Goal: Use online tool/utility: Utilize a website feature to perform a specific function

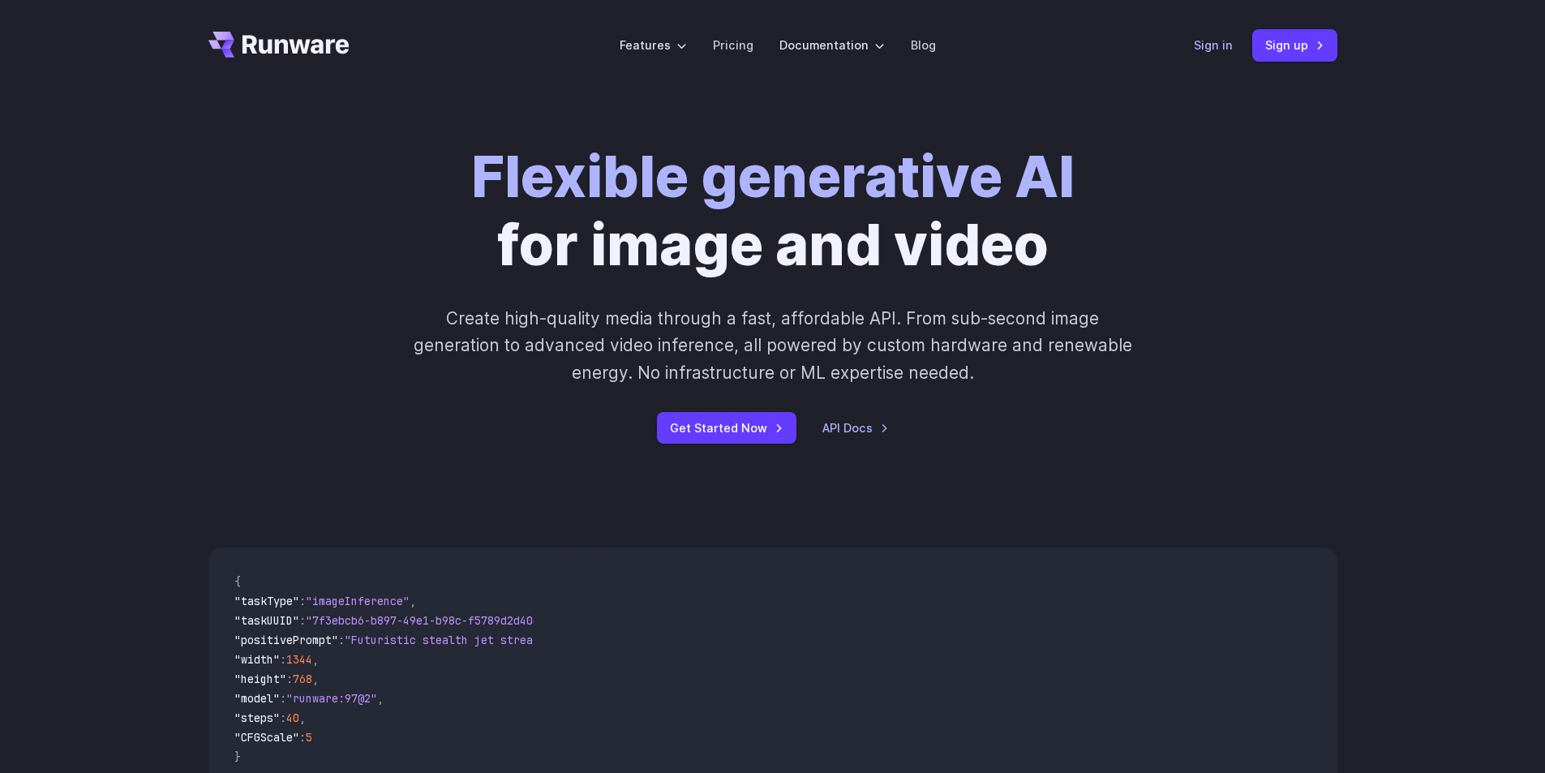
click at [1225, 47] on link "Sign in" at bounding box center [1213, 45] width 39 height 19
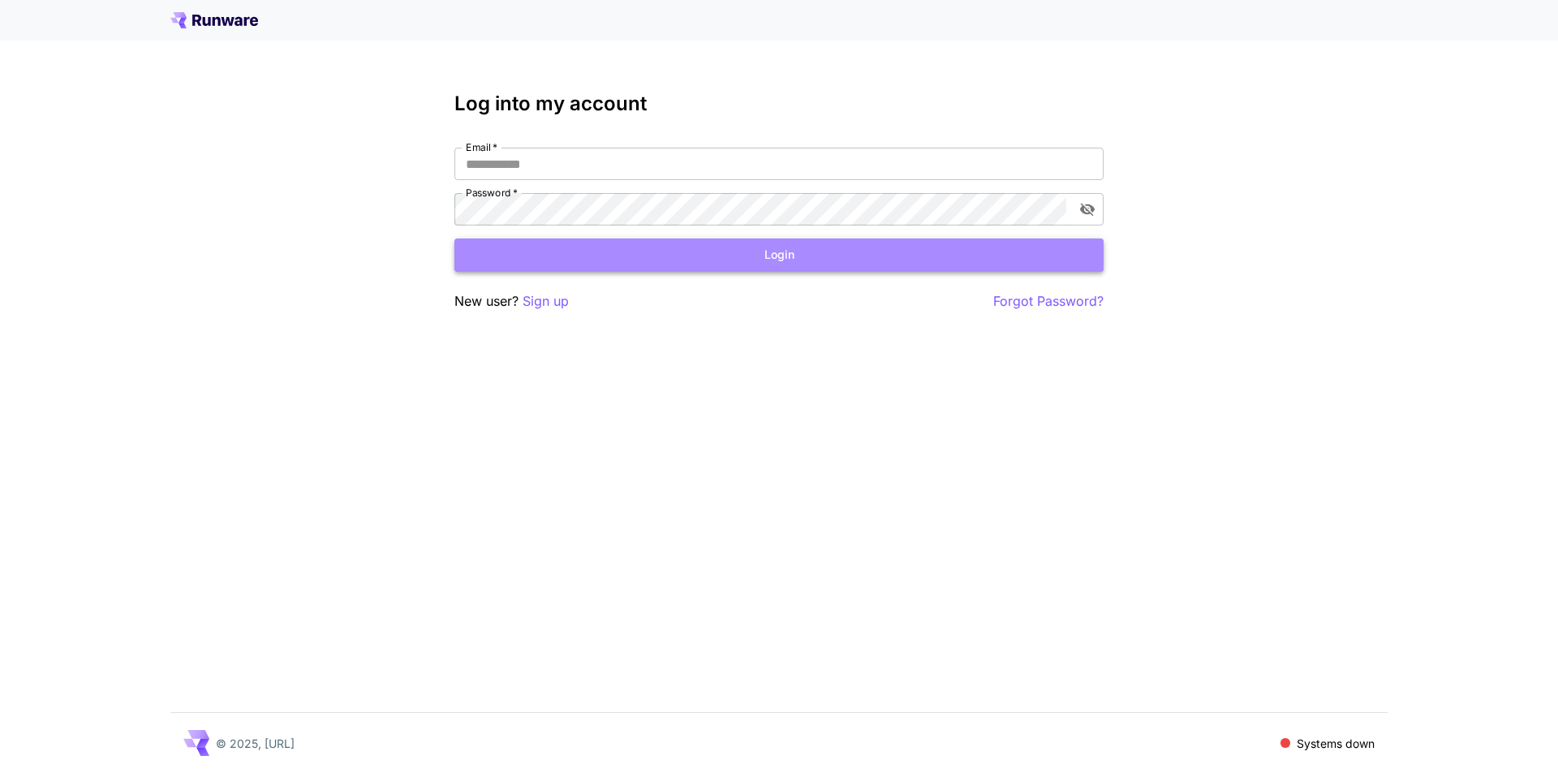
click at [669, 267] on button "Login" at bounding box center [778, 255] width 649 height 33
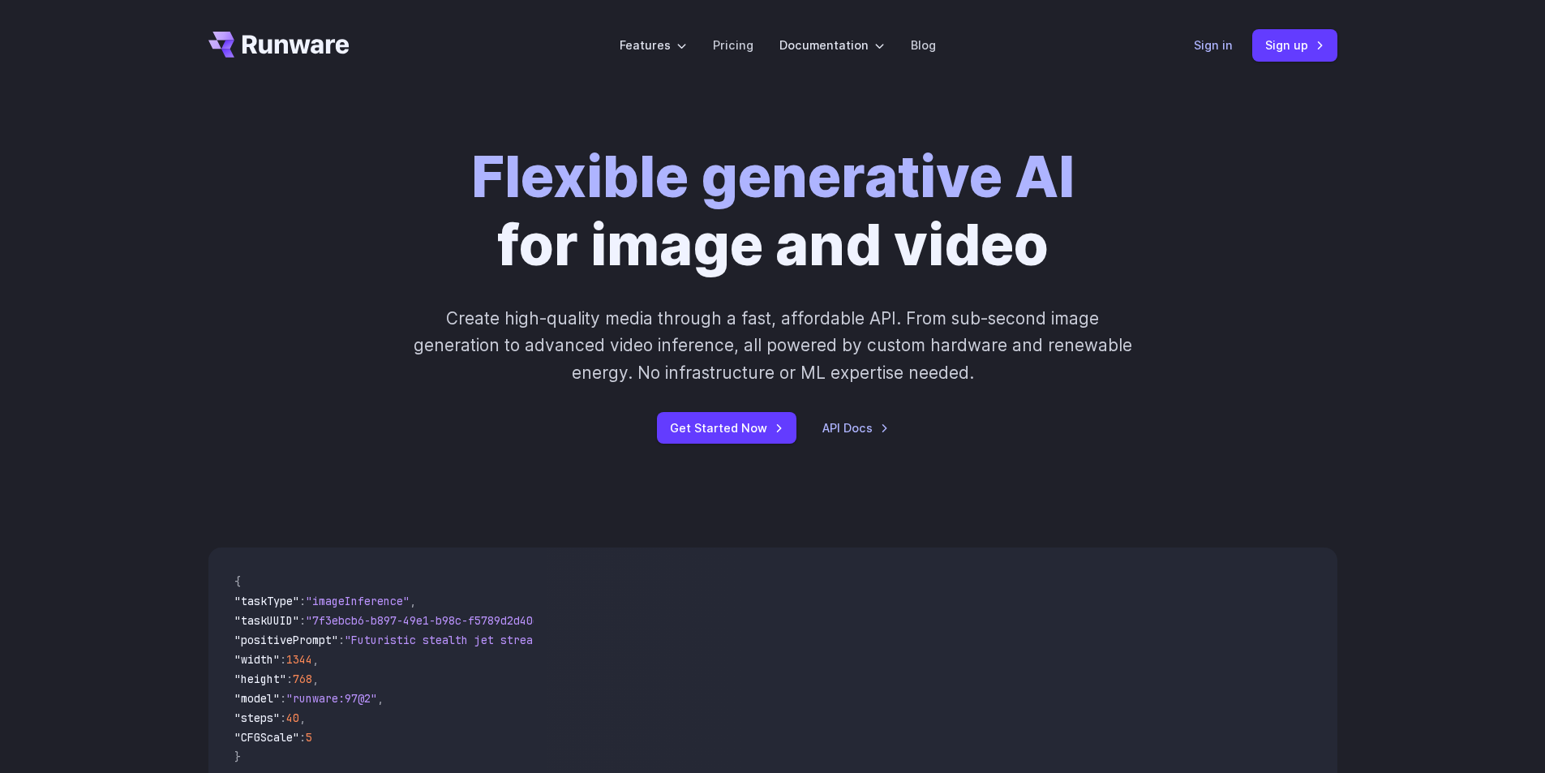
click at [1197, 50] on link "Sign in" at bounding box center [1213, 45] width 39 height 19
click at [1313, 44] on link "Sign up" at bounding box center [1295, 45] width 85 height 32
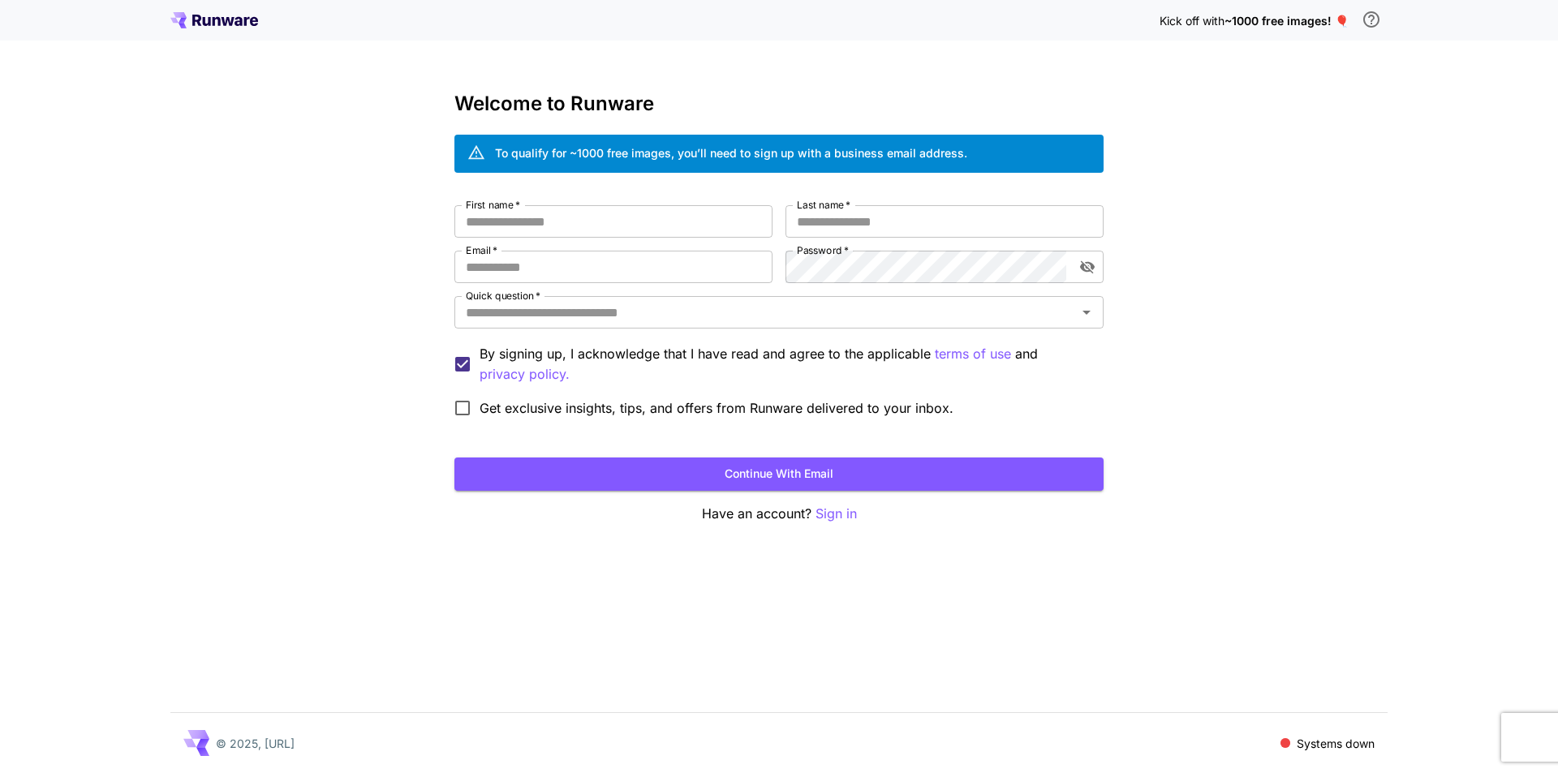
click at [654, 398] on span "Get exclusive insights, tips, and offers from Runware delivered to your inbox." at bounding box center [716, 407] width 474 height 19
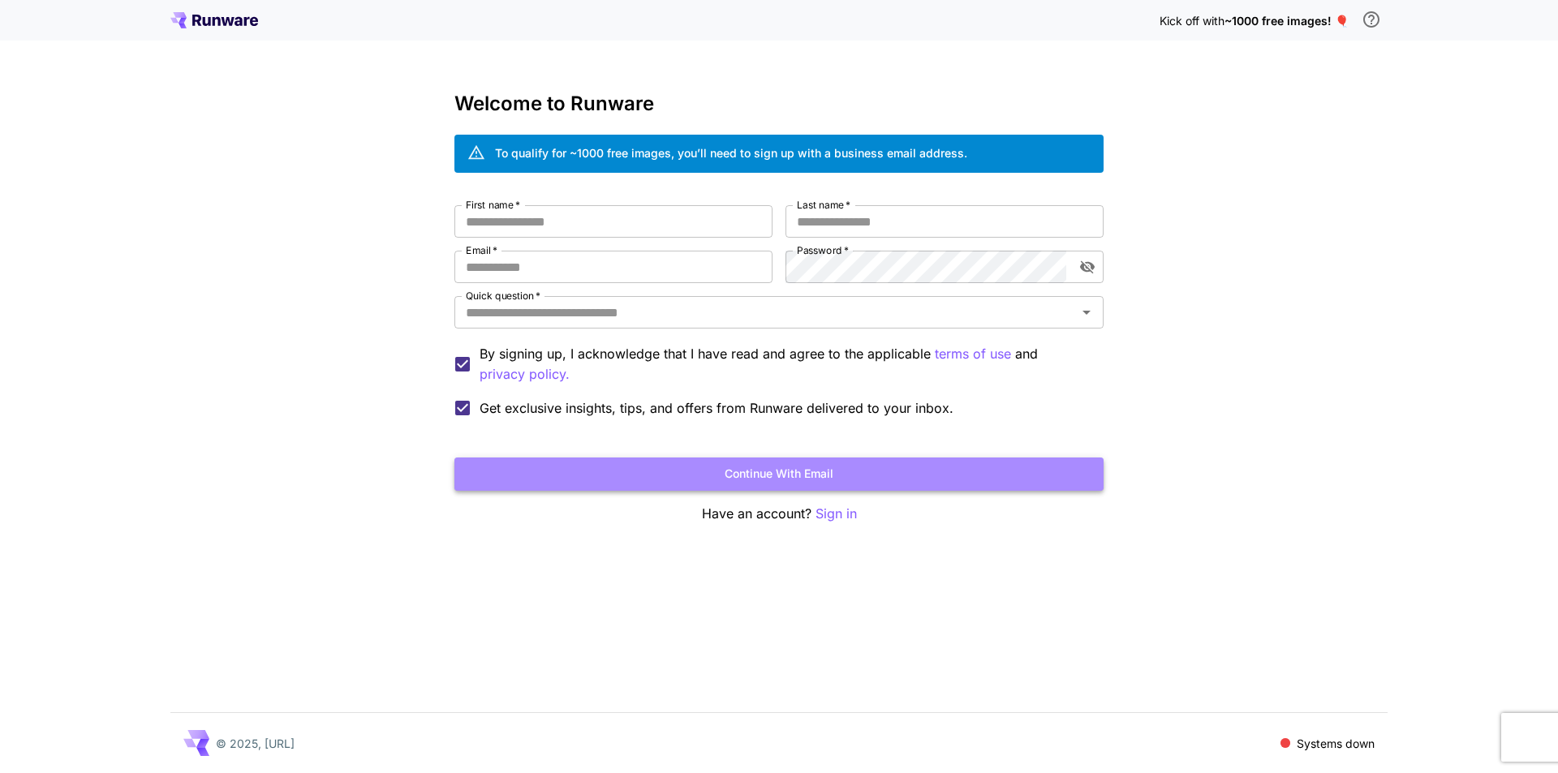
click at [763, 471] on button "Continue with email" at bounding box center [778, 474] width 649 height 33
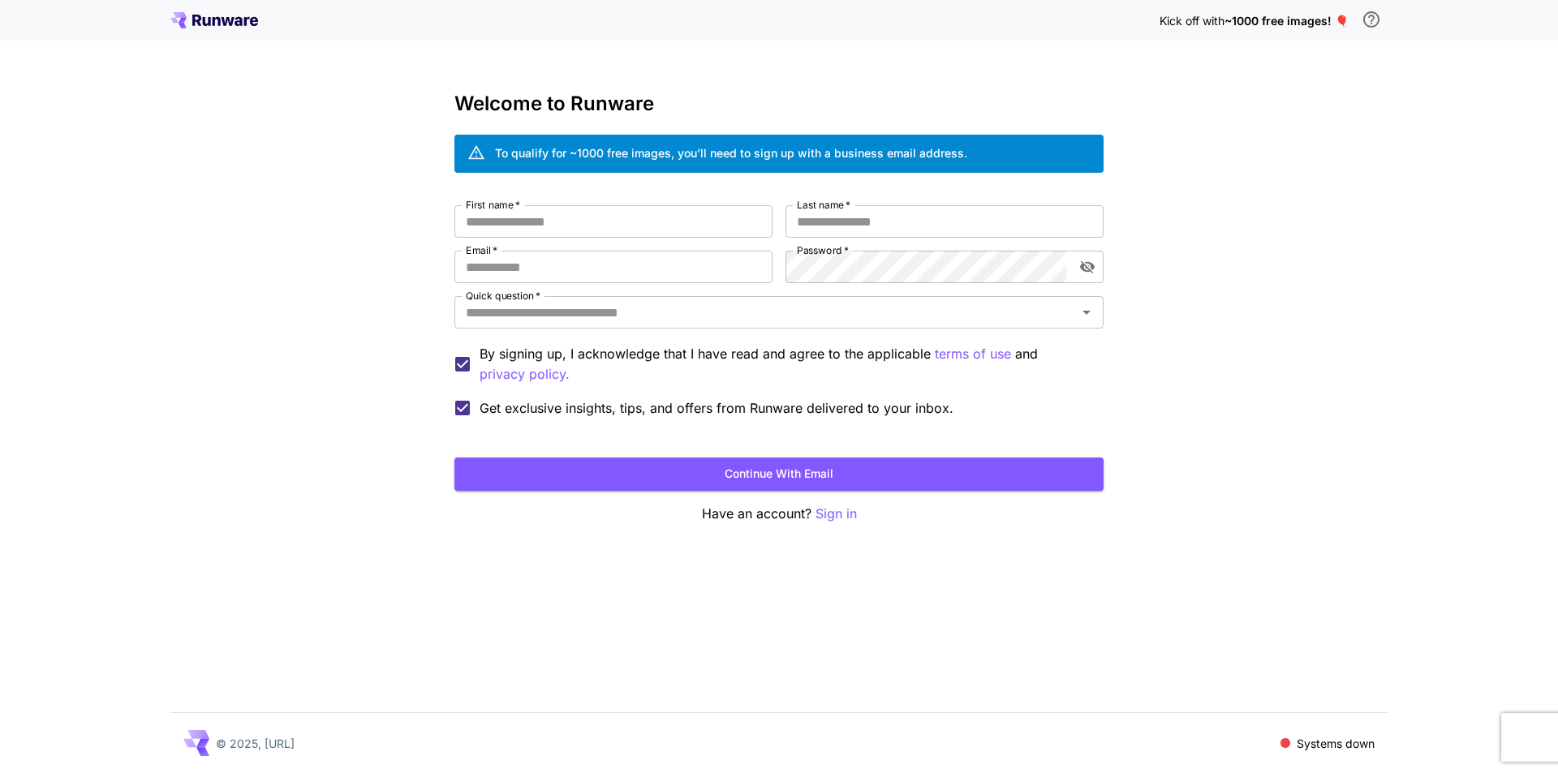
click at [707, 404] on span "Get exclusive insights, tips, and offers from Runware delivered to your inbox." at bounding box center [716, 407] width 474 height 19
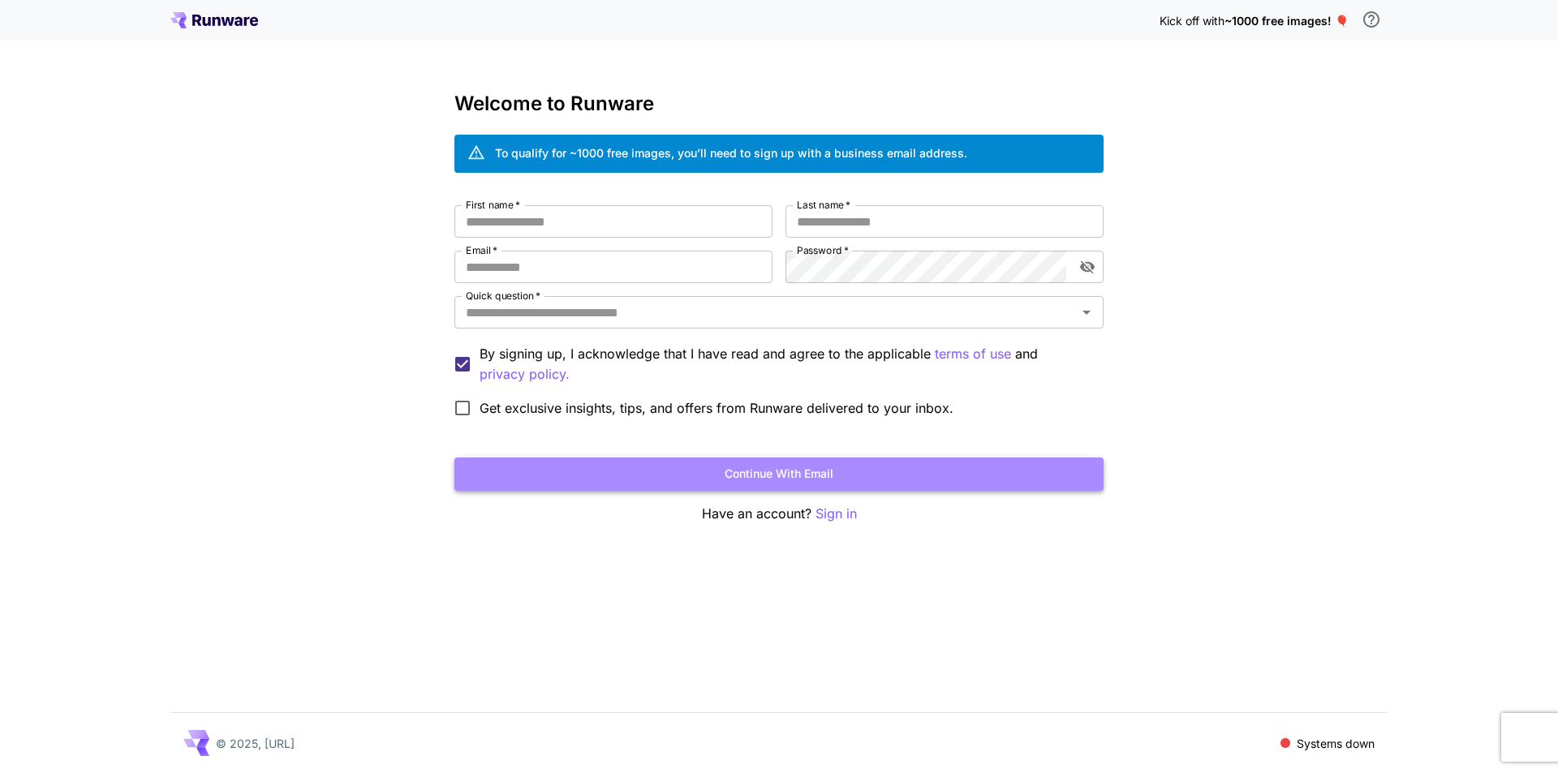
click at [793, 484] on button "Continue with email" at bounding box center [778, 474] width 649 height 33
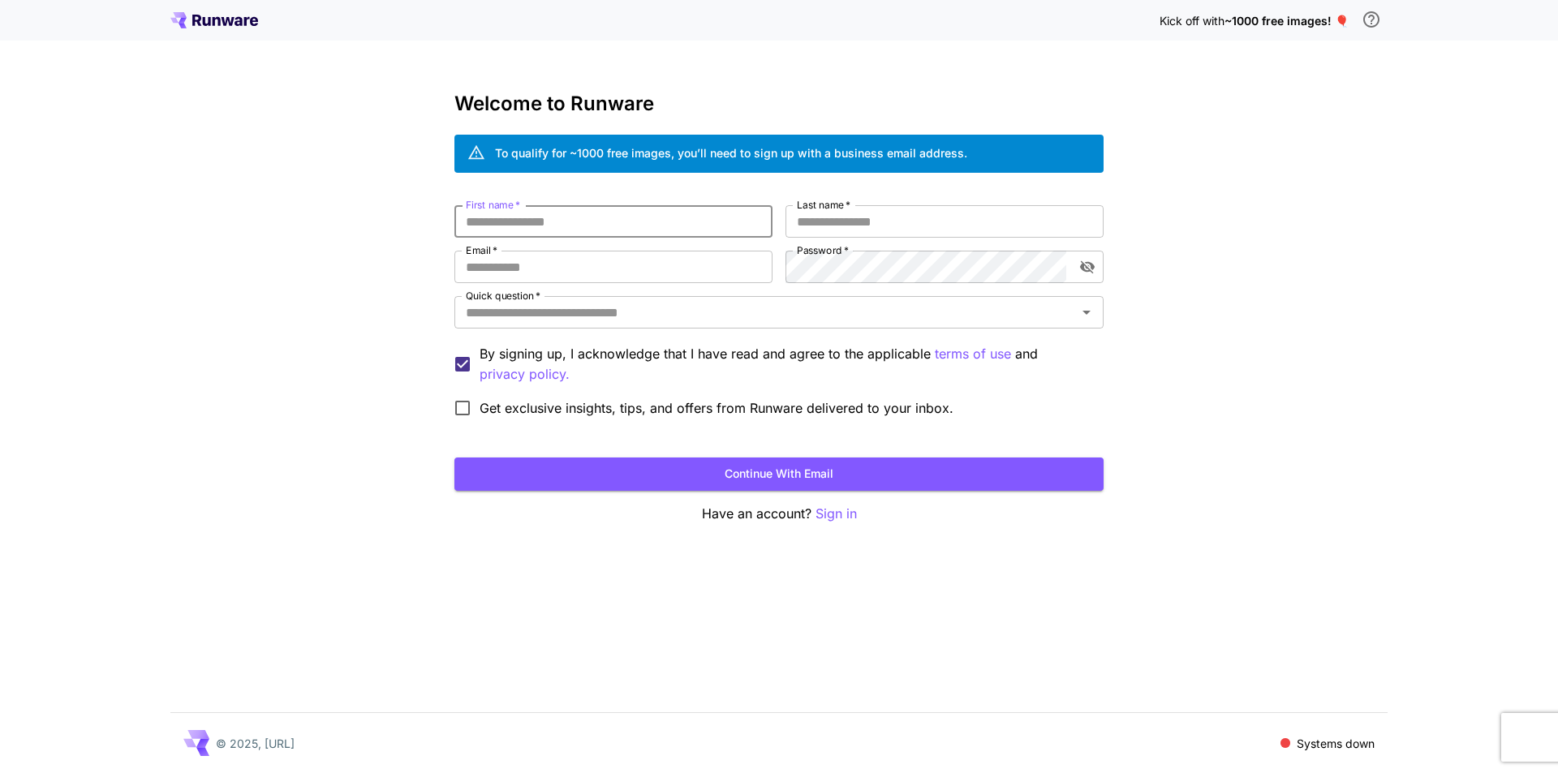
click at [587, 226] on input "First name   *" at bounding box center [613, 221] width 318 height 32
click at [482, 228] on input "First name   *" at bounding box center [613, 221] width 318 height 32
type input "******"
click at [856, 209] on input "Last name   *" at bounding box center [944, 221] width 318 height 32
type input "******"
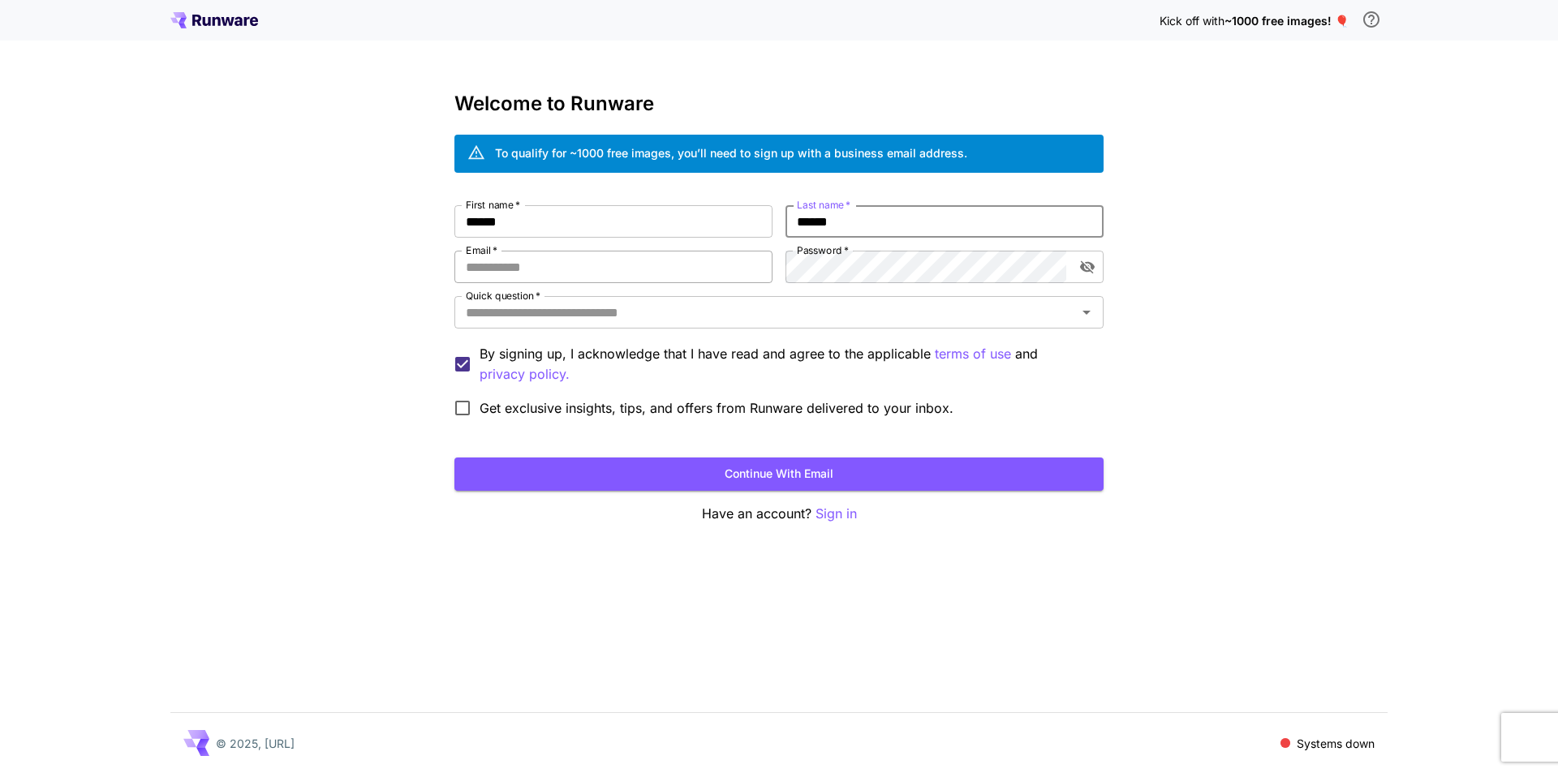
click at [617, 281] on input "Email   *" at bounding box center [613, 267] width 318 height 32
type input "**********"
click at [754, 275] on div "**********" at bounding box center [778, 315] width 649 height 220
click at [1089, 265] on icon "toggle password visibility" at bounding box center [1087, 267] width 16 height 16
click at [1089, 266] on icon "toggle password visibility" at bounding box center [1087, 267] width 15 height 11
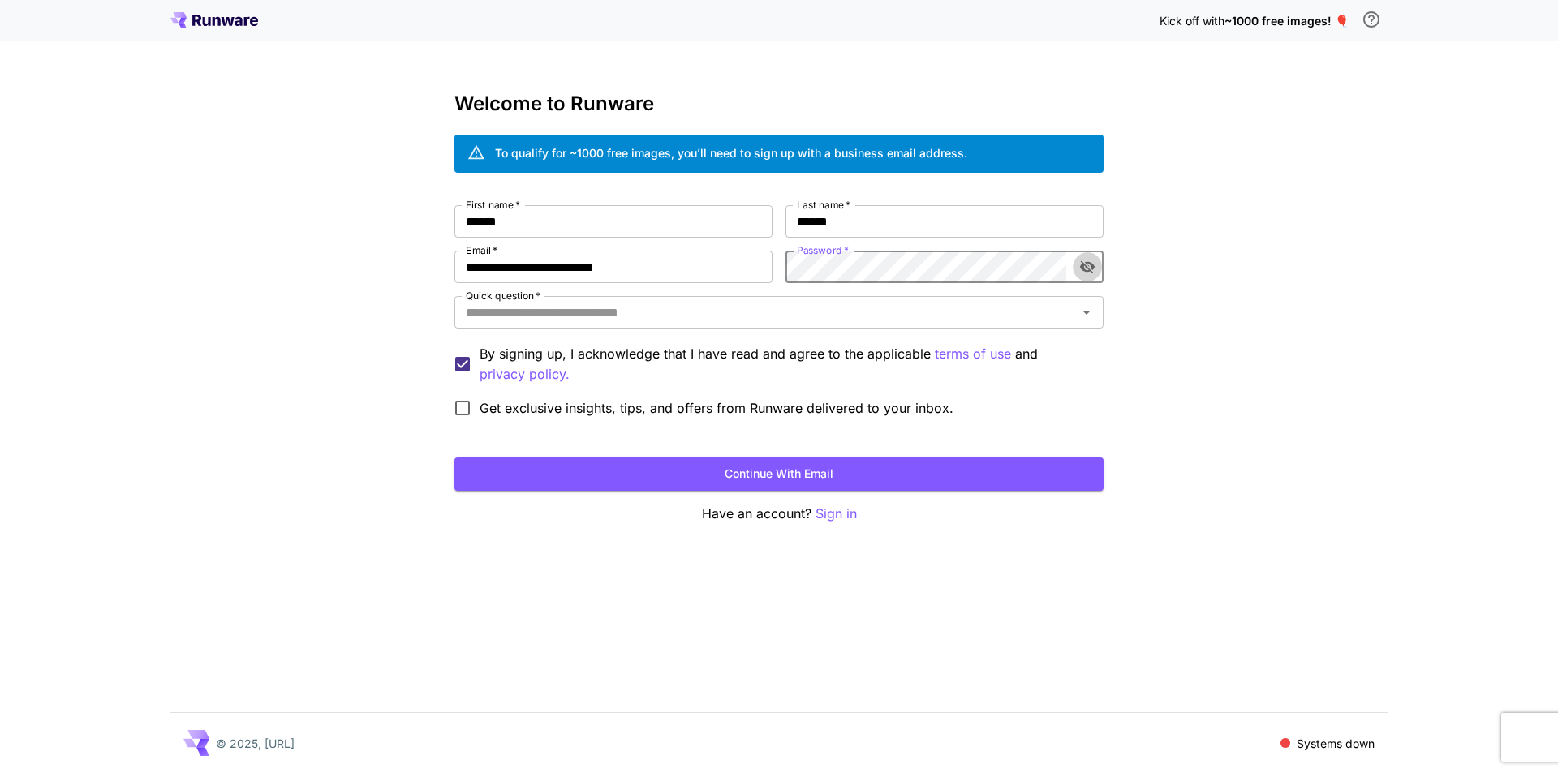
click at [1089, 263] on icon "toggle password visibility" at bounding box center [1087, 267] width 15 height 13
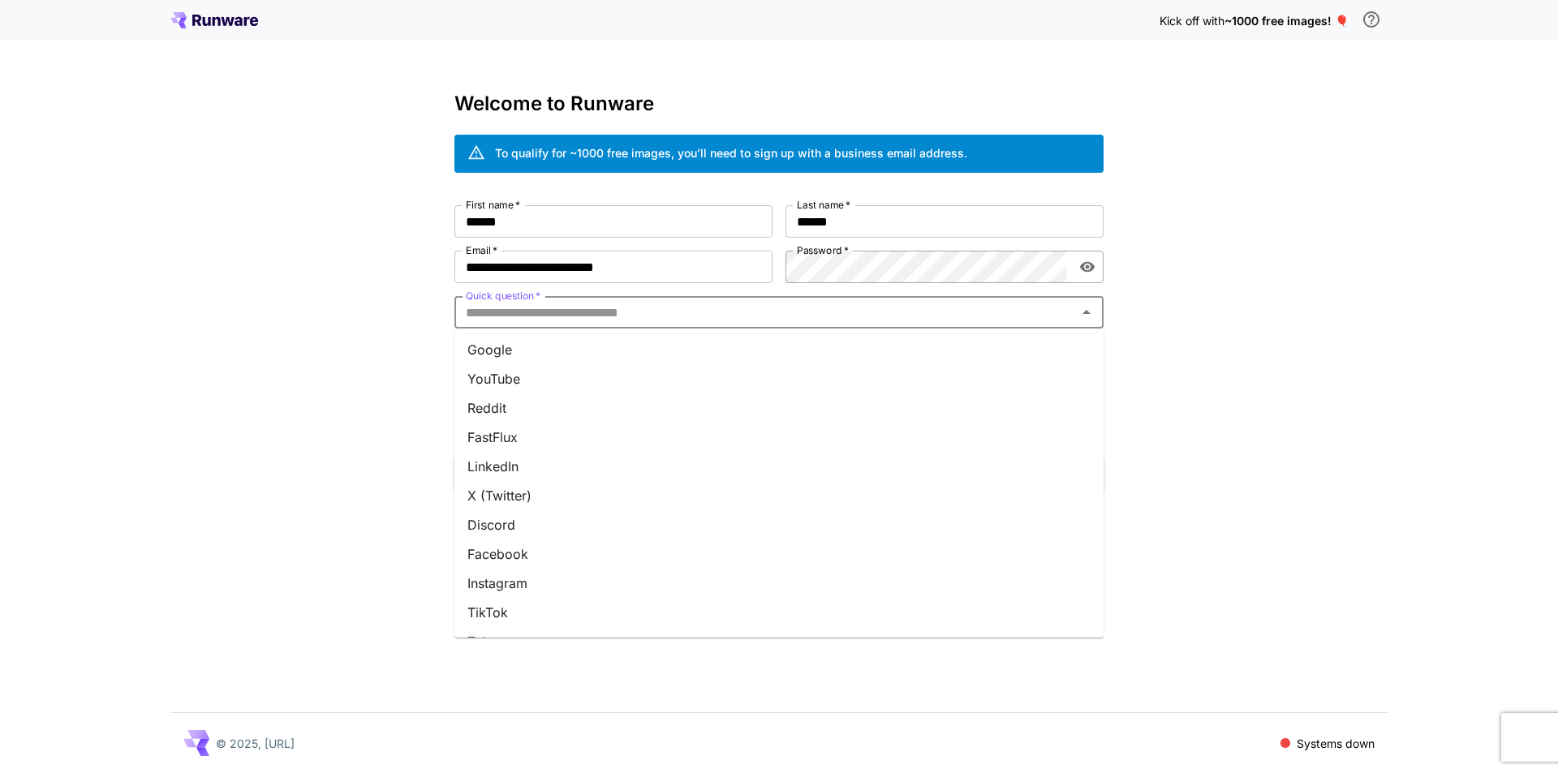
click at [666, 315] on input "Quick question   *" at bounding box center [765, 312] width 613 height 23
click at [514, 363] on ul "Google YouTube Reddit FastFlux LinkedIn X (Twitter) Discord Facebook Instagram …" at bounding box center [778, 483] width 649 height 309
click at [553, 385] on li "YouTube" at bounding box center [778, 378] width 649 height 29
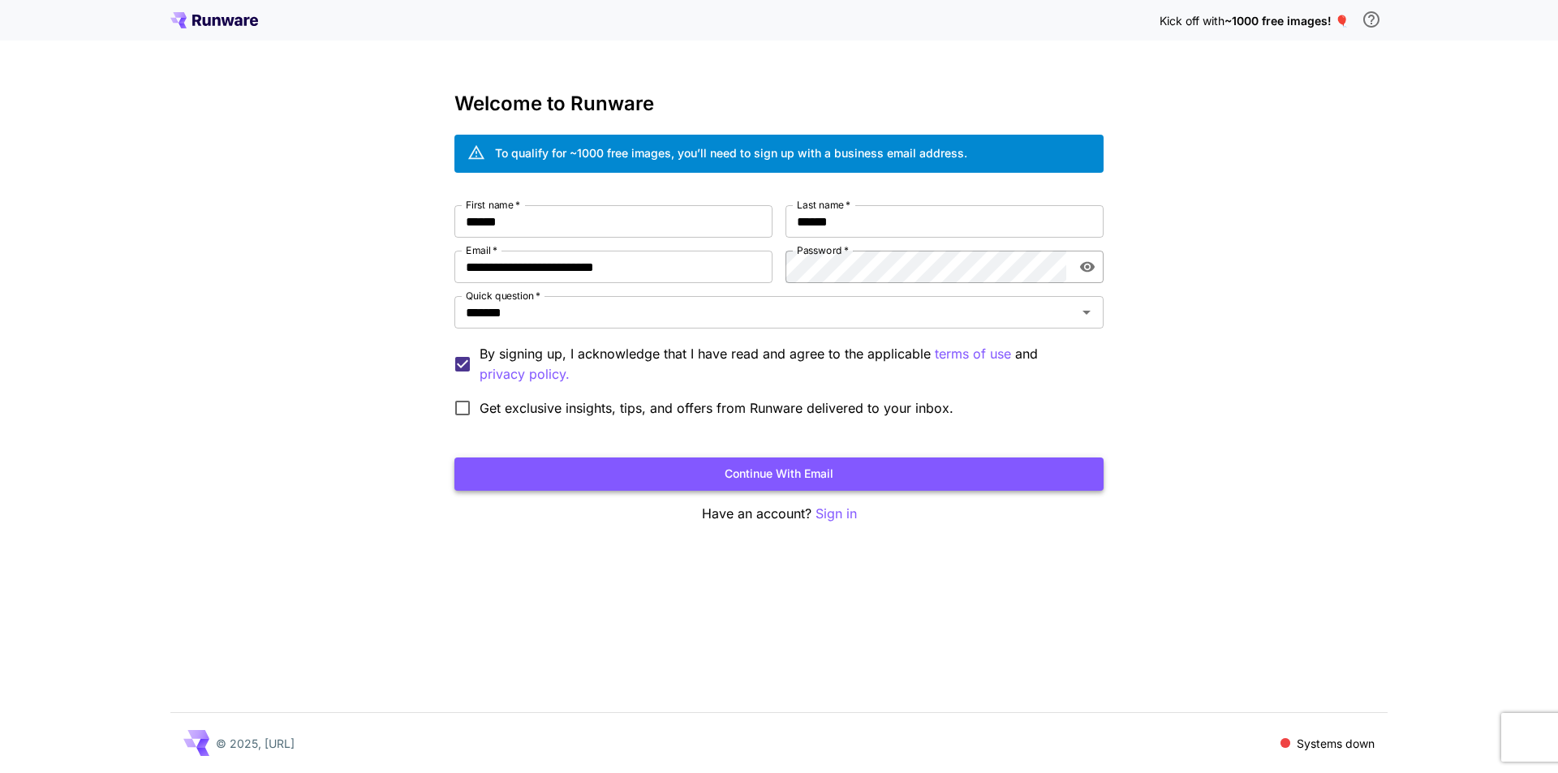
click at [687, 471] on button "Continue with email" at bounding box center [778, 474] width 649 height 33
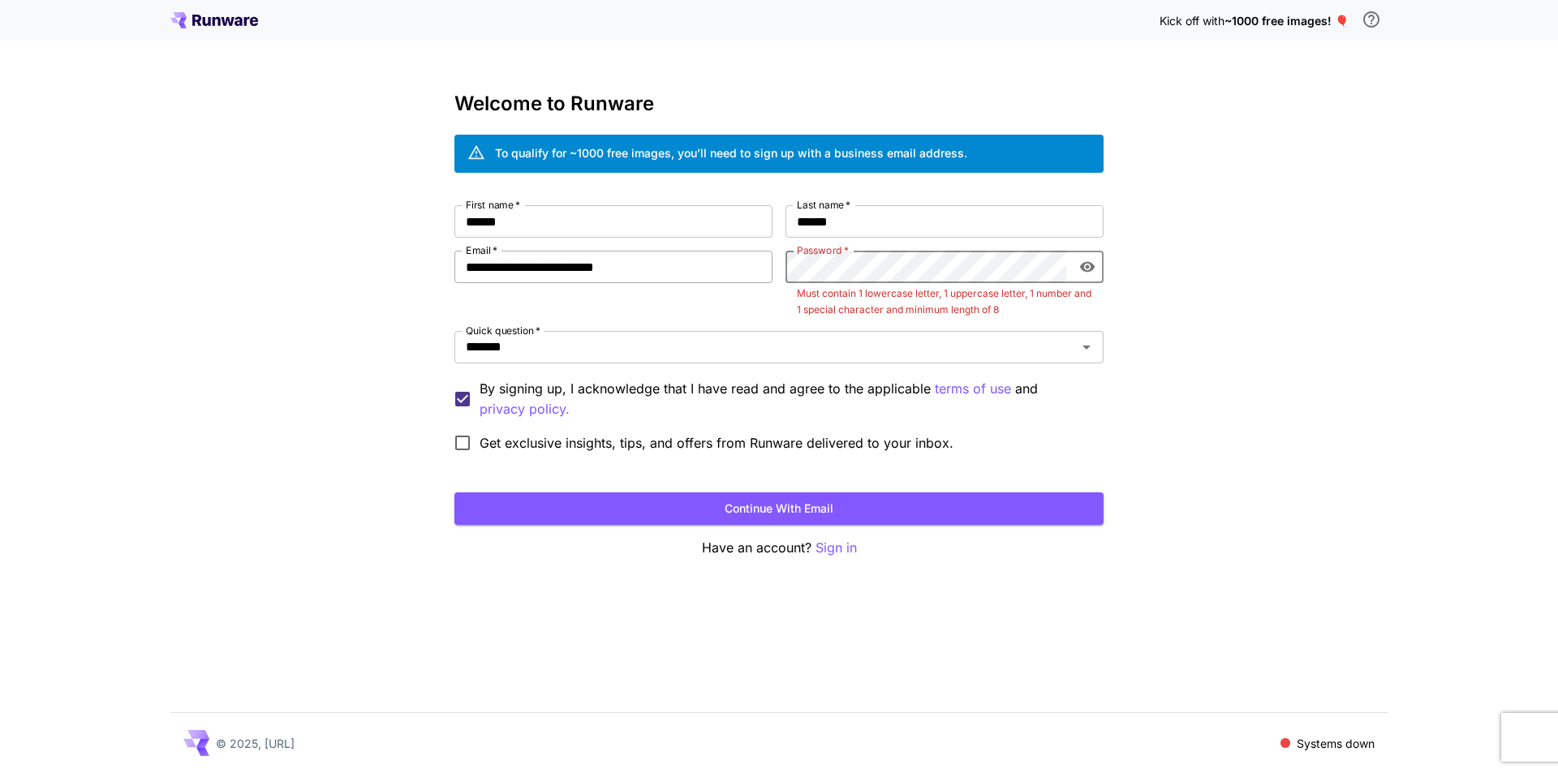
click at [762, 280] on div "**********" at bounding box center [778, 332] width 649 height 255
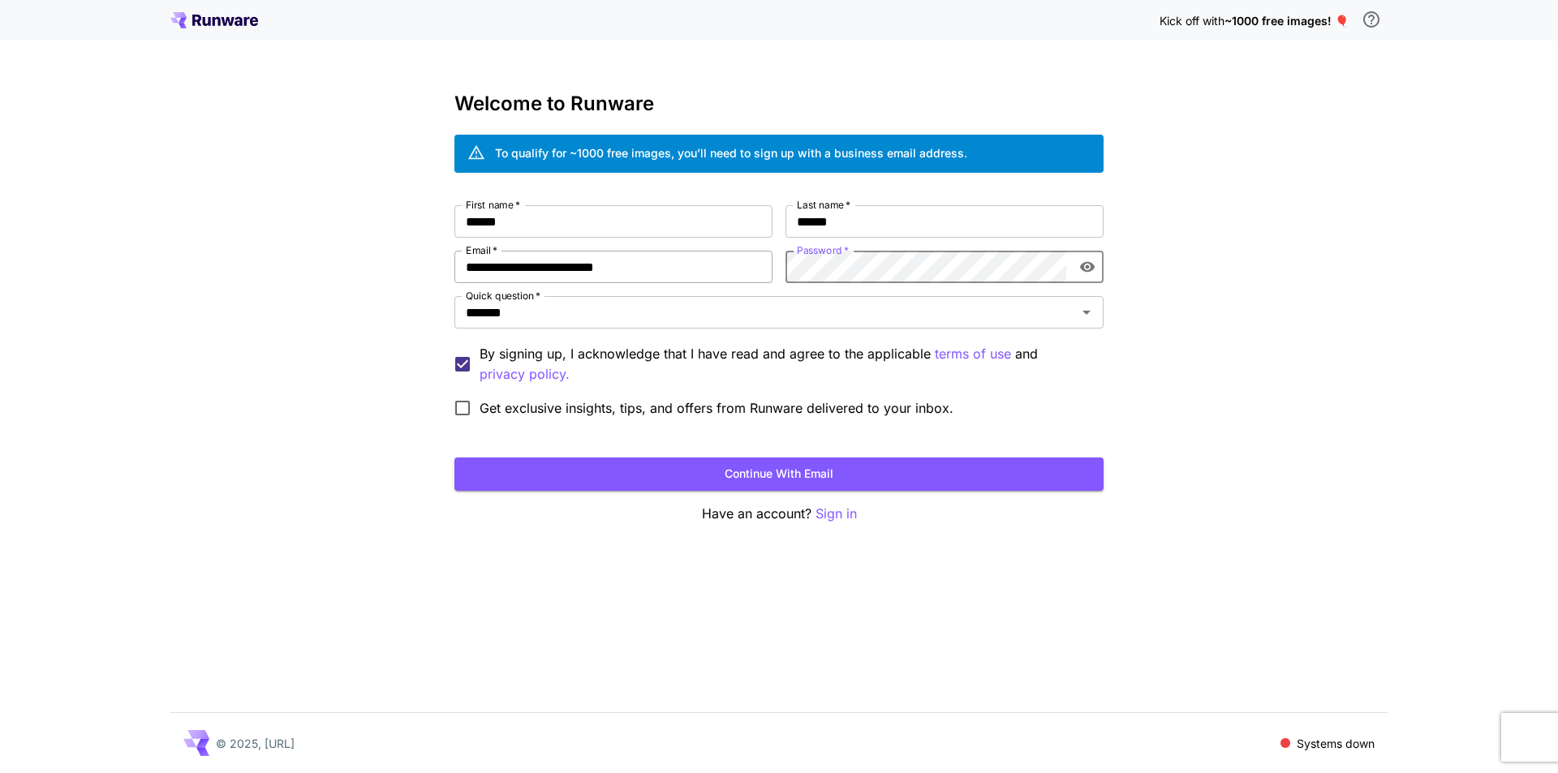
click button "Continue with email" at bounding box center [778, 474] width 649 height 33
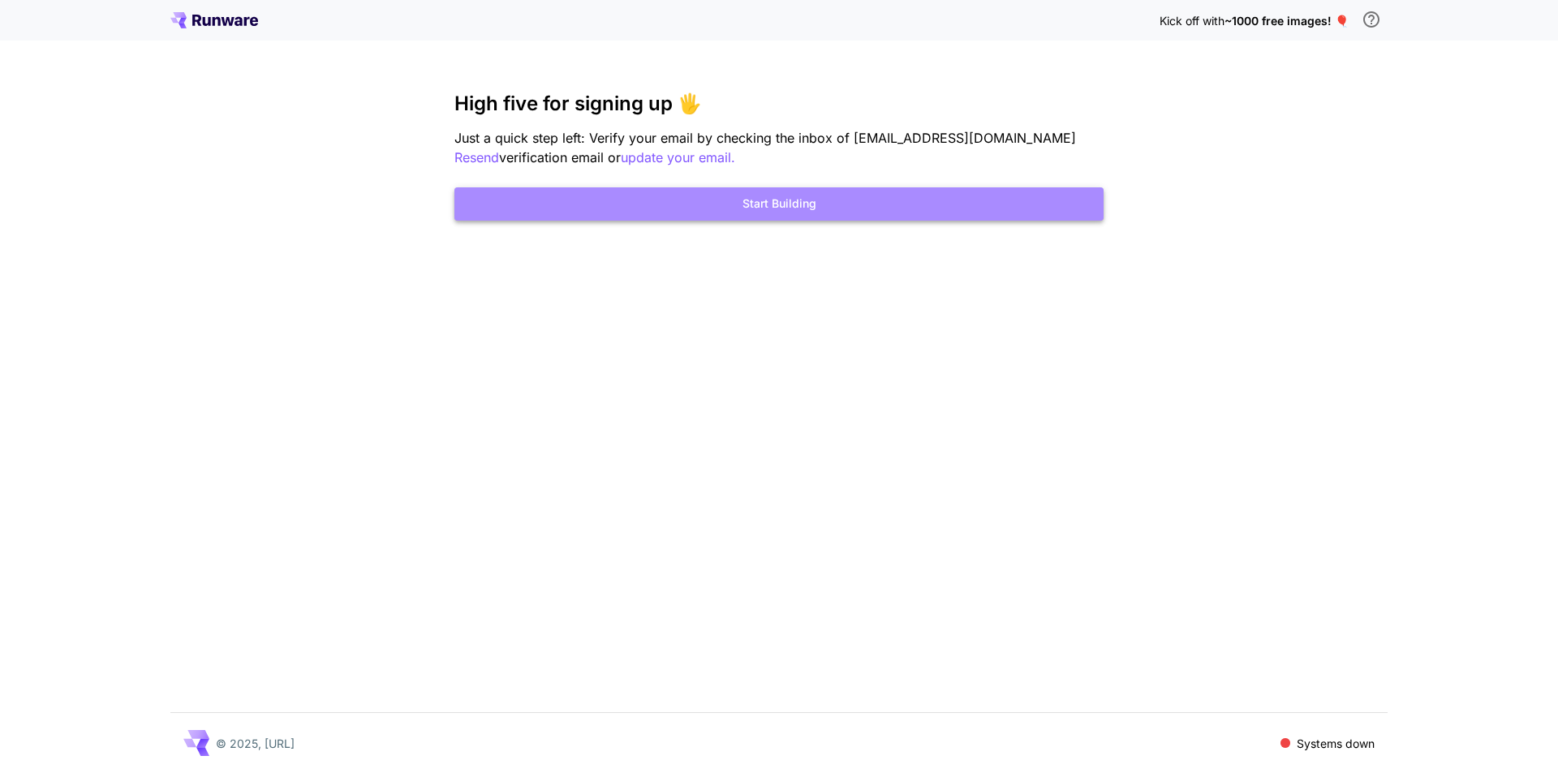
click at [824, 194] on button "Start Building" at bounding box center [778, 203] width 649 height 33
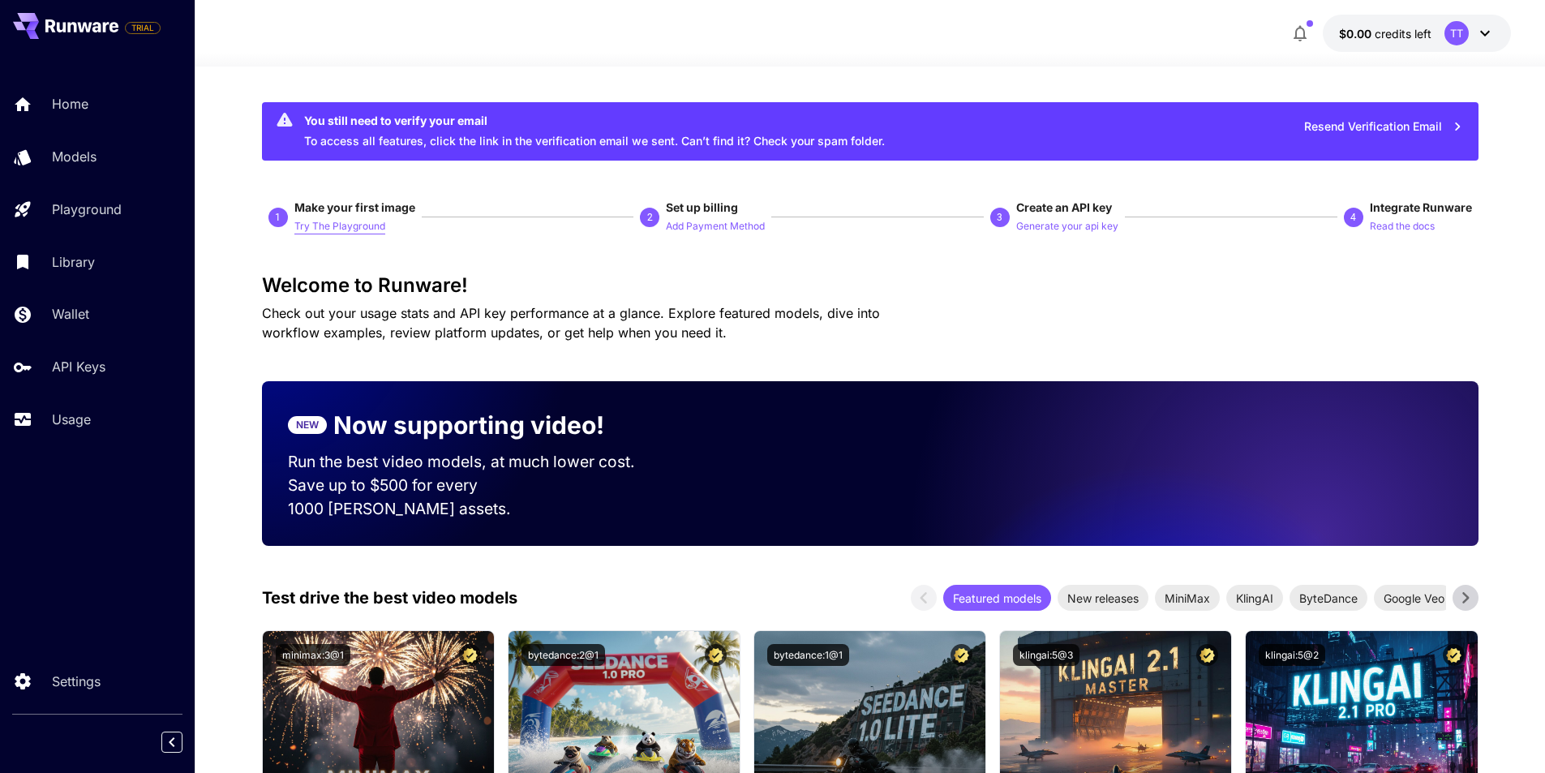
click at [365, 229] on p "Try The Playground" at bounding box center [339, 226] width 91 height 15
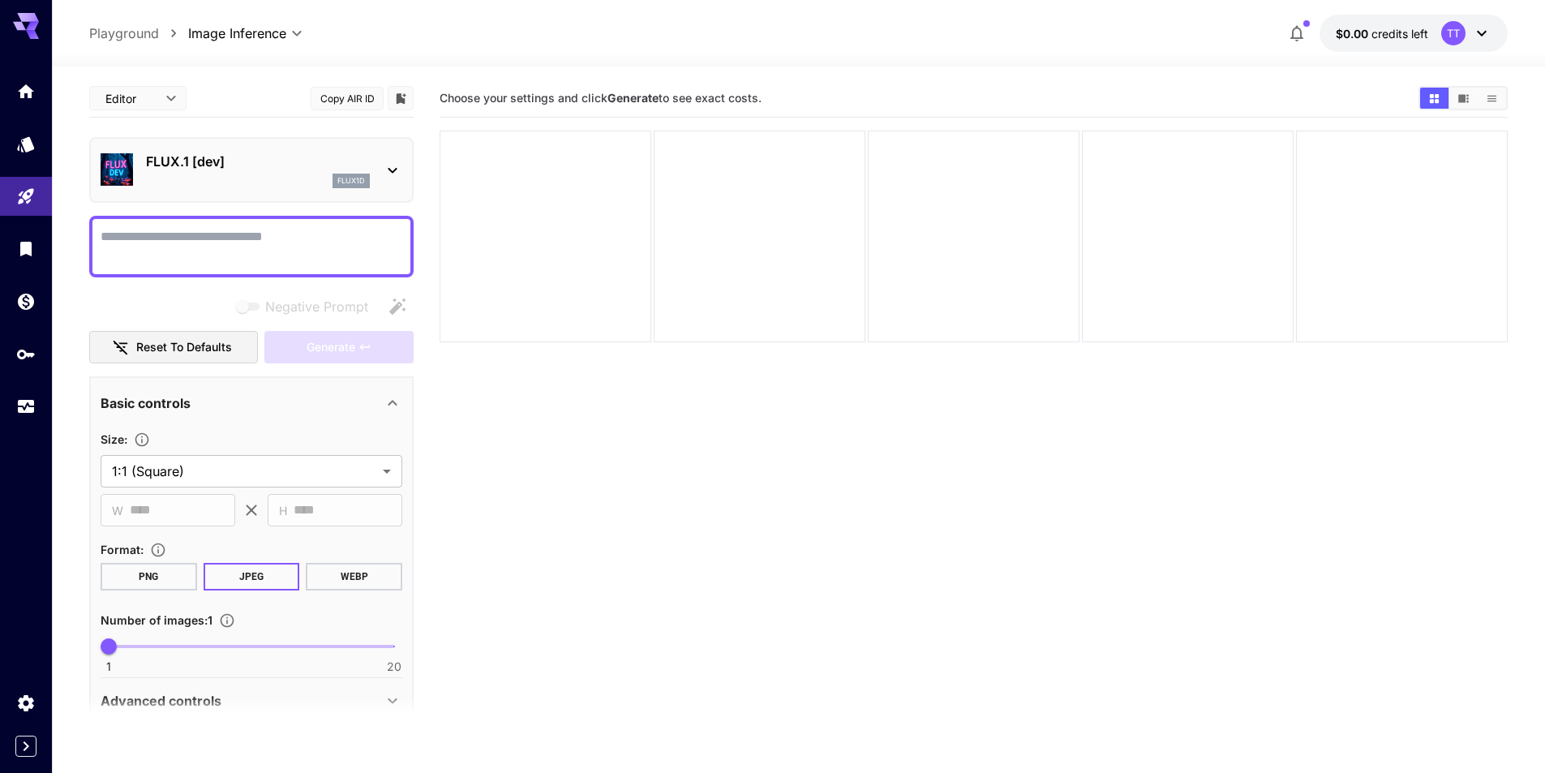
click at [396, 171] on icon at bounding box center [392, 170] width 19 height 19
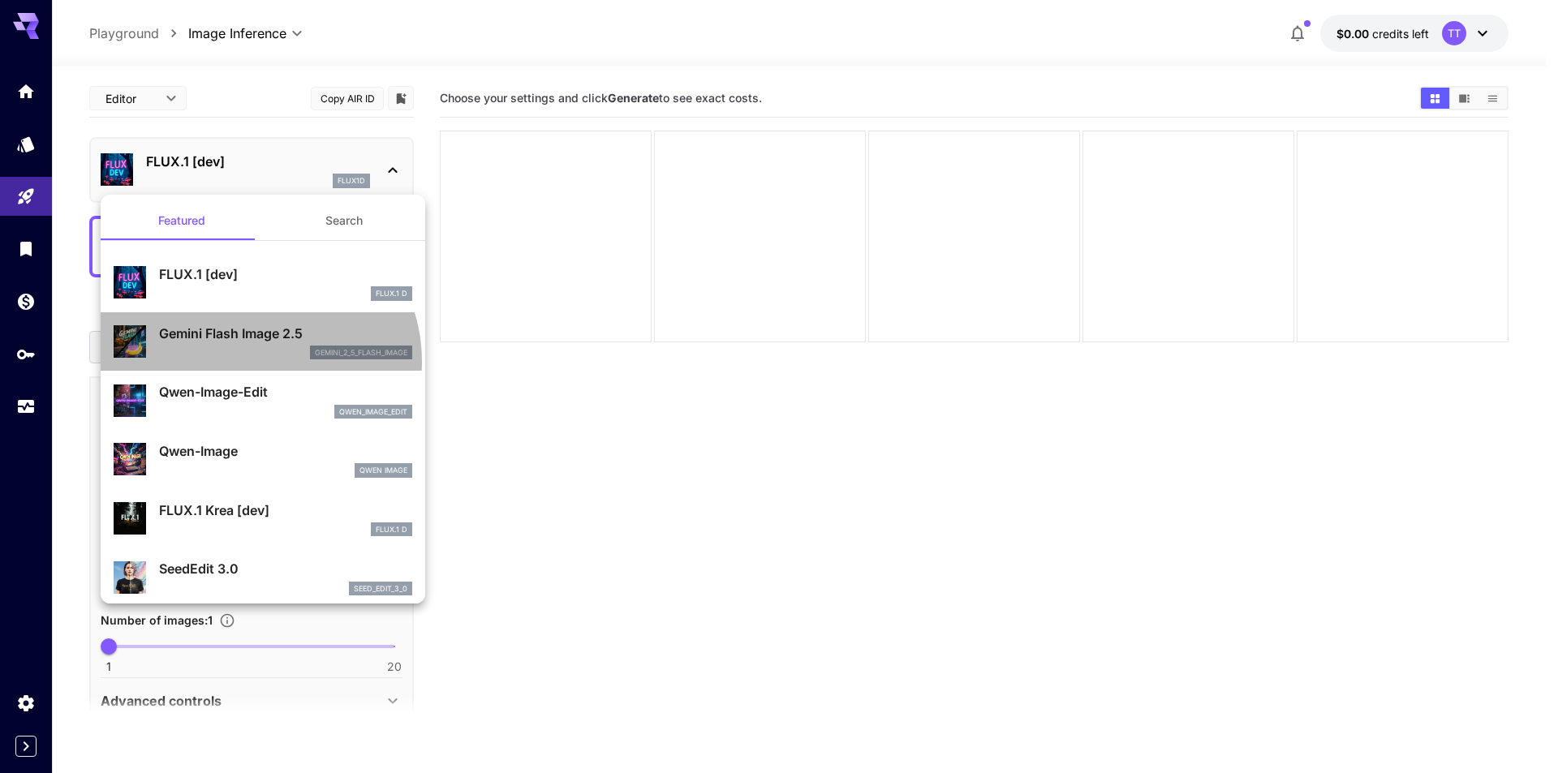
click at [254, 362] on div "Gemini Flash Image 2.5 gemini_2_5_flash_image" at bounding box center [263, 341] width 299 height 49
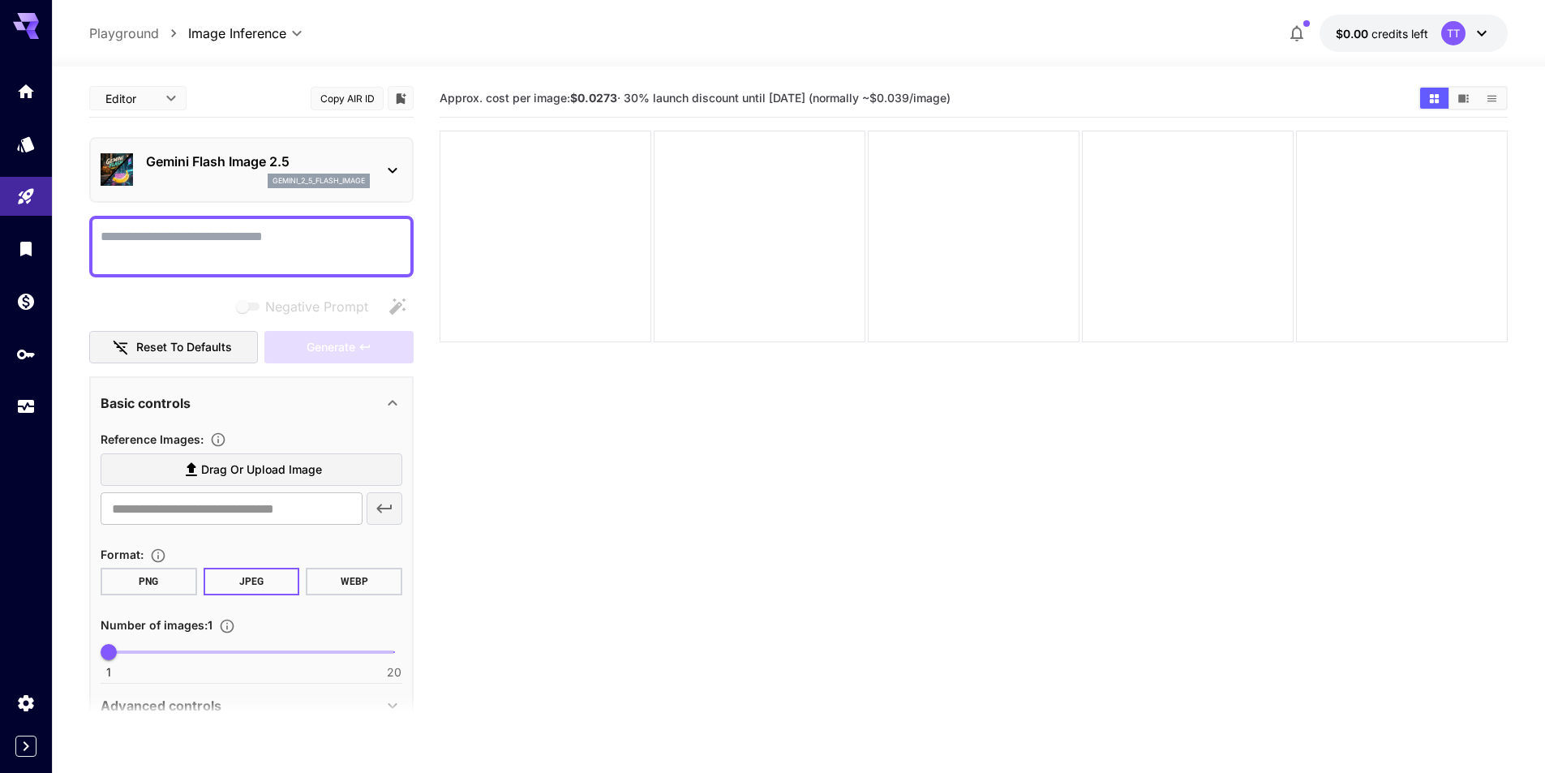
click at [392, 157] on div "Gemini Flash Image 2.5 gemini_2_5_flash_image" at bounding box center [252, 169] width 302 height 49
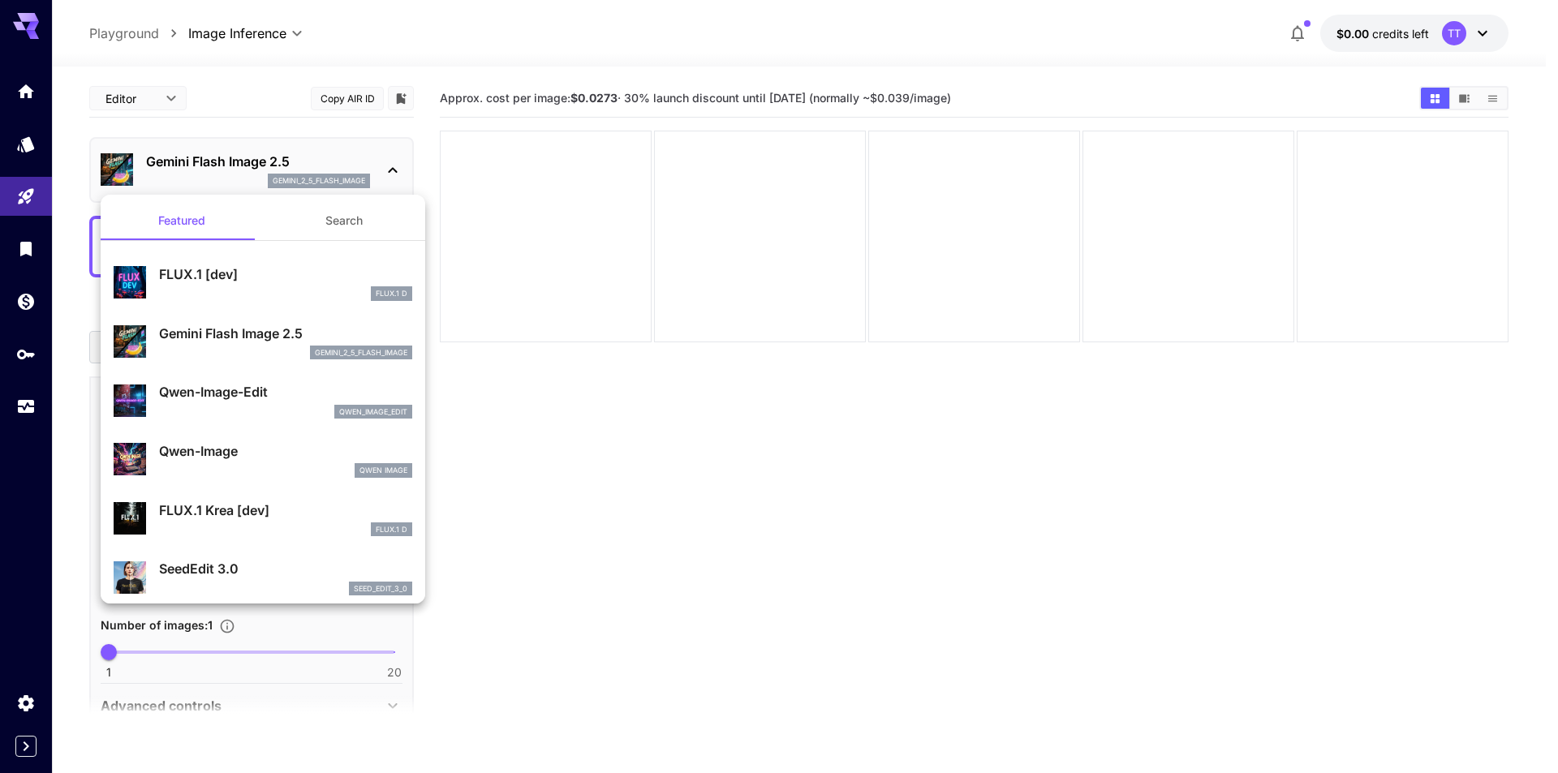
click at [395, 171] on div at bounding box center [779, 386] width 1558 height 773
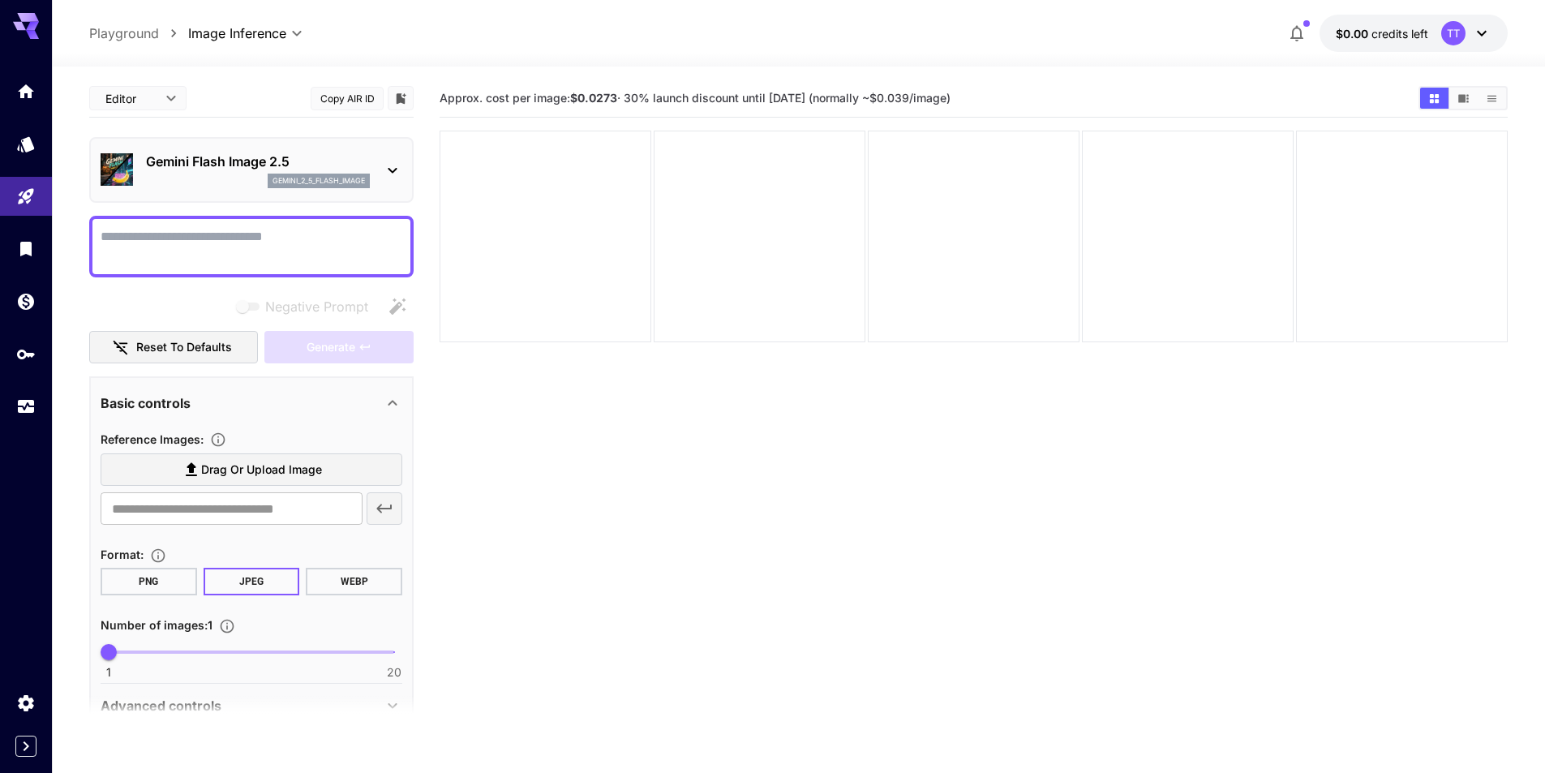
click at [594, 513] on section "Approx. cost per image: $0.0273 · 30% launch discount until 15th september (nor…" at bounding box center [974, 466] width 1068 height 773
click at [182, 238] on textarea "Negative Prompt" at bounding box center [252, 246] width 302 height 39
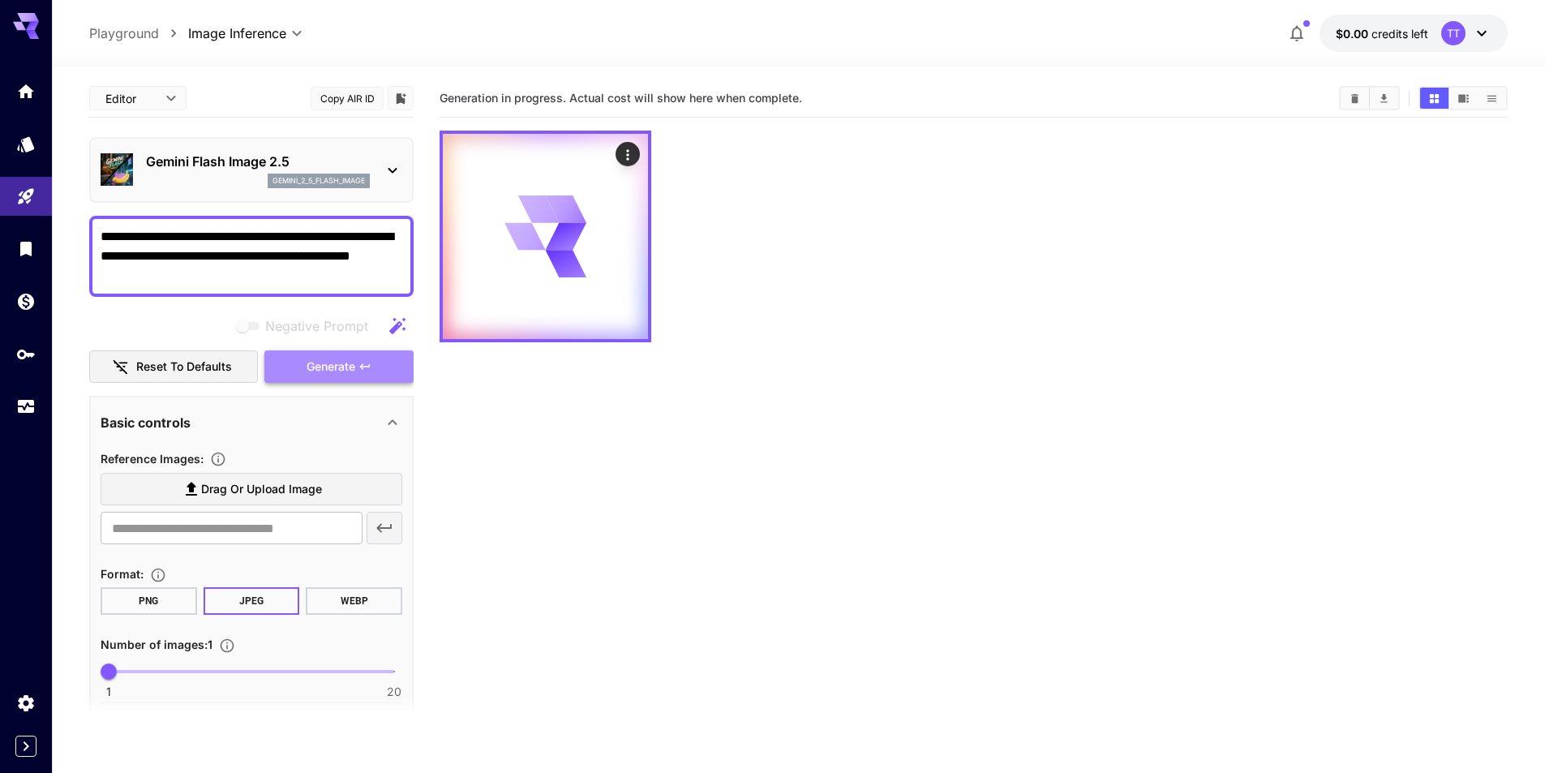
click at [311, 368] on span "Generate" at bounding box center [331, 367] width 49 height 20
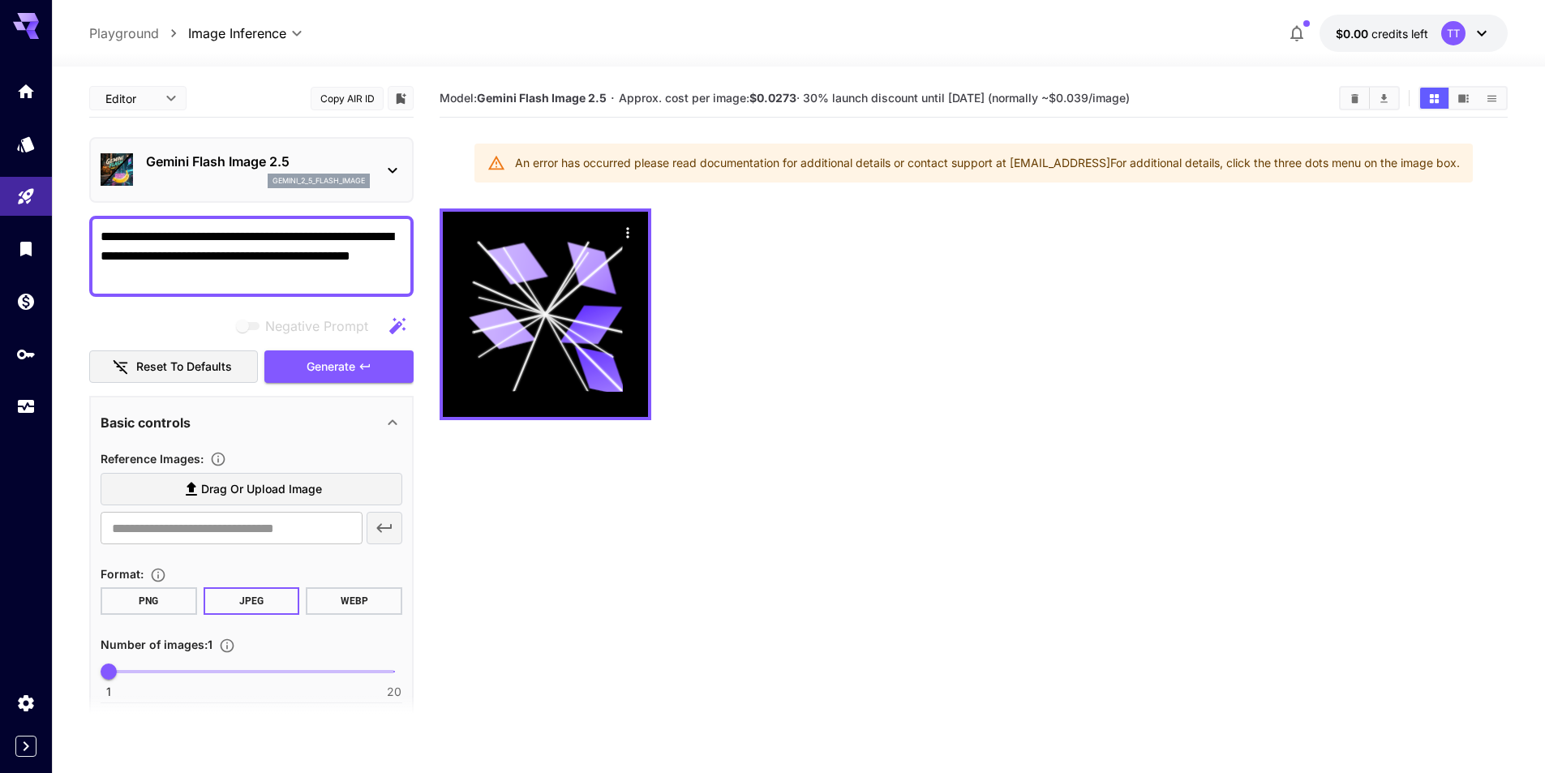
click at [1295, 166] on div "An error has occurred please read documentation for additional details or conta…" at bounding box center [987, 162] width 945 height 29
click at [256, 326] on span "Negative prompts are not compatible with the selected model." at bounding box center [249, 326] width 21 height 8
drag, startPoint x: 154, startPoint y: 274, endPoint x: 92, endPoint y: 281, distance: 62.8
click at [92, 281] on div "**********" at bounding box center [251, 256] width 325 height 81
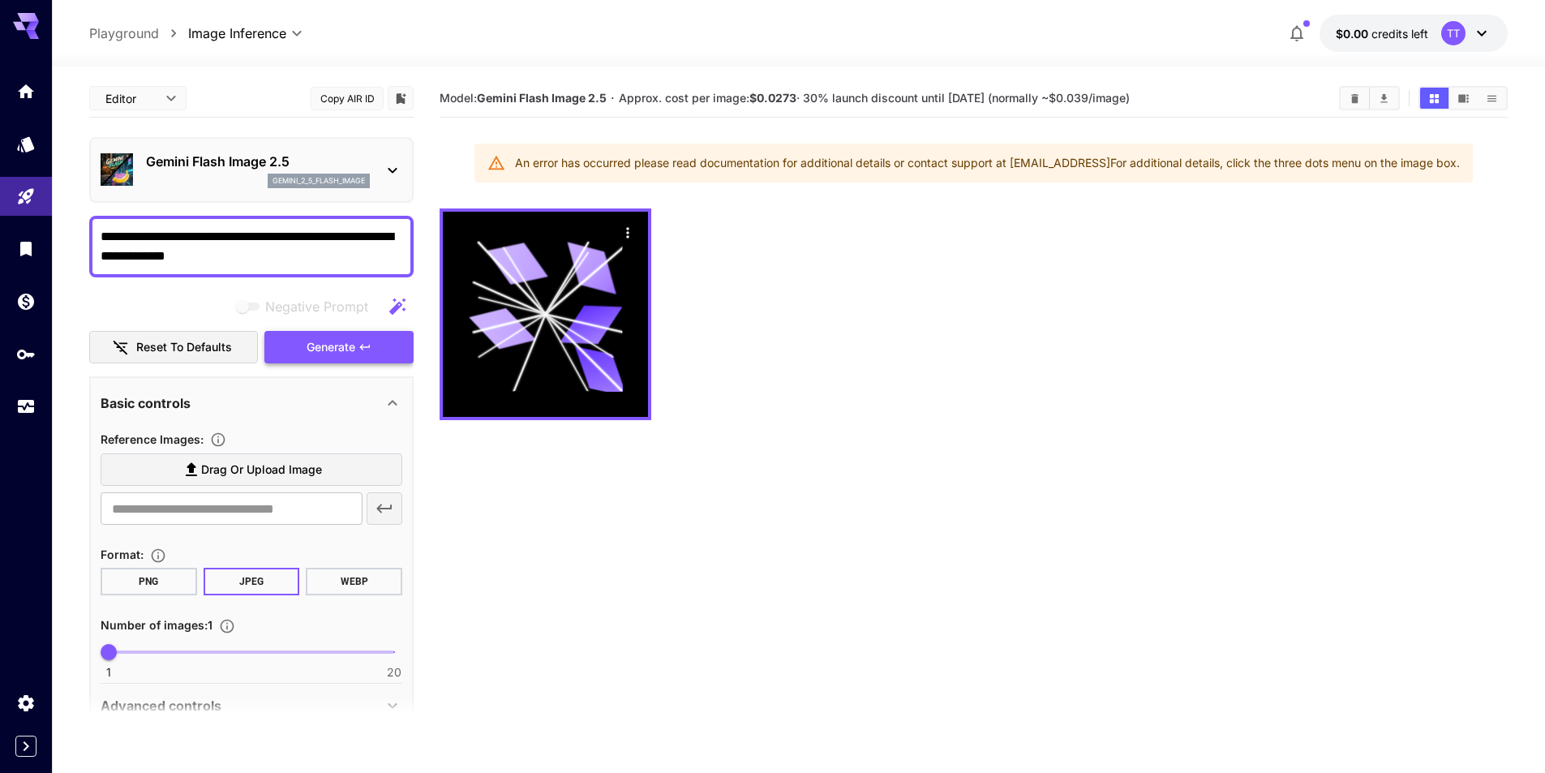
type textarea "**********"
click at [333, 349] on span "Generate" at bounding box center [331, 347] width 49 height 20
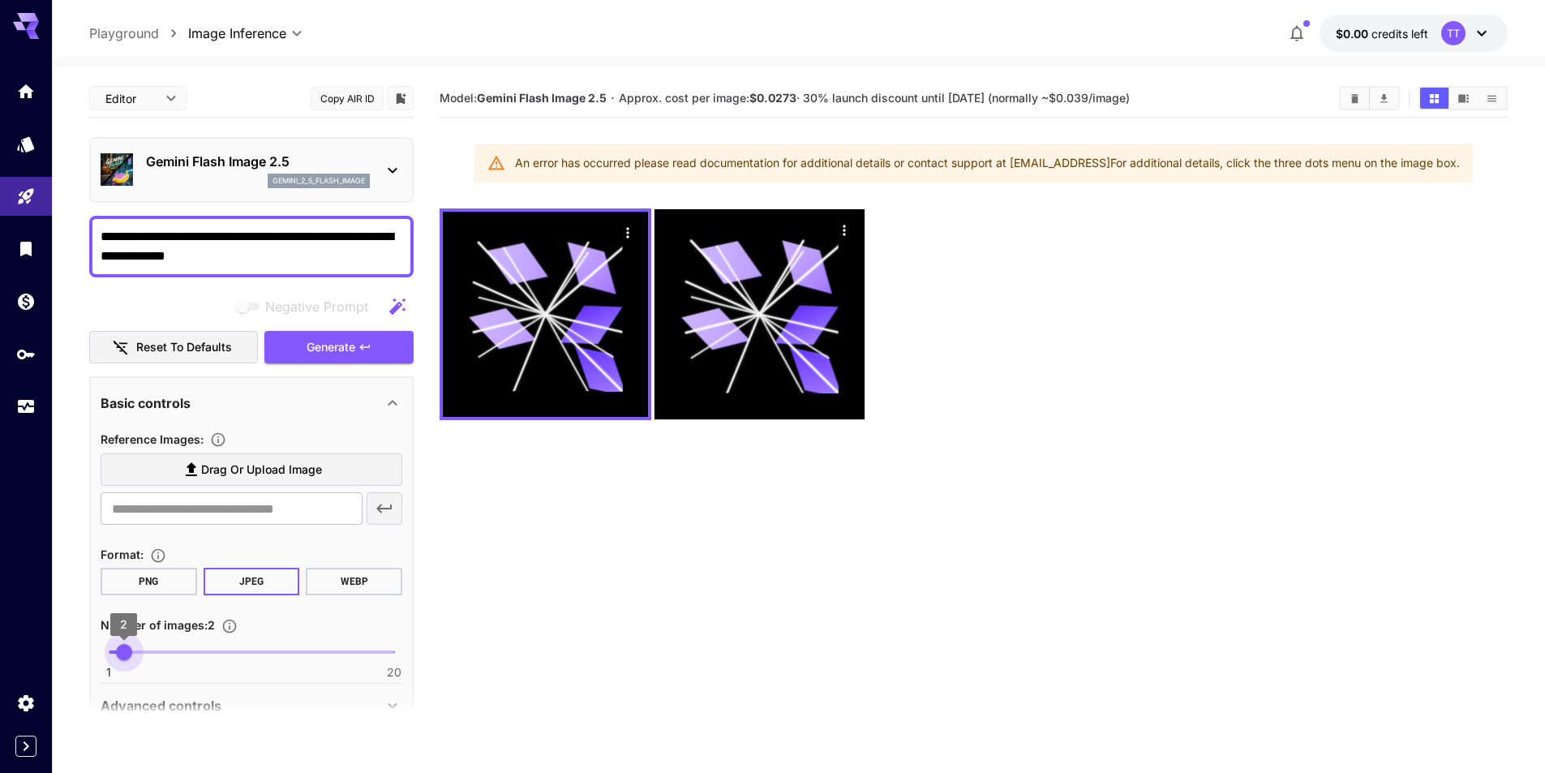
type input "*"
click at [102, 651] on span "1" at bounding box center [109, 652] width 16 height 16
click at [380, 632] on div "Number of images : 1" at bounding box center [252, 624] width 302 height 19
click at [303, 474] on span "Drag or upload image" at bounding box center [261, 470] width 121 height 20
click at [0, 0] on input "Drag or upload image" at bounding box center [0, 0] width 0 height 0
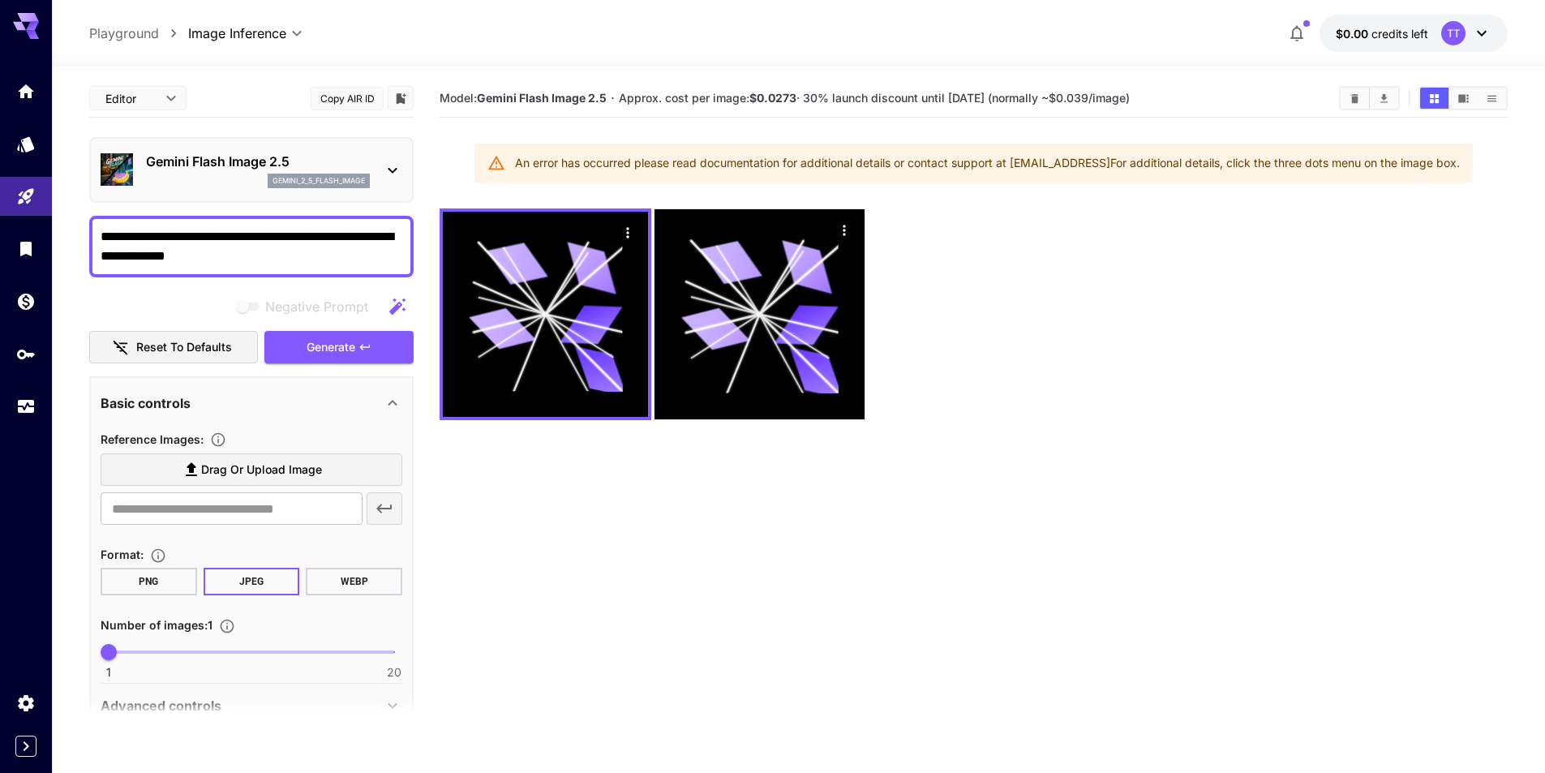
click at [389, 153] on div "Gemini Flash Image 2.5 gemini_2_5_flash_image" at bounding box center [252, 169] width 302 height 49
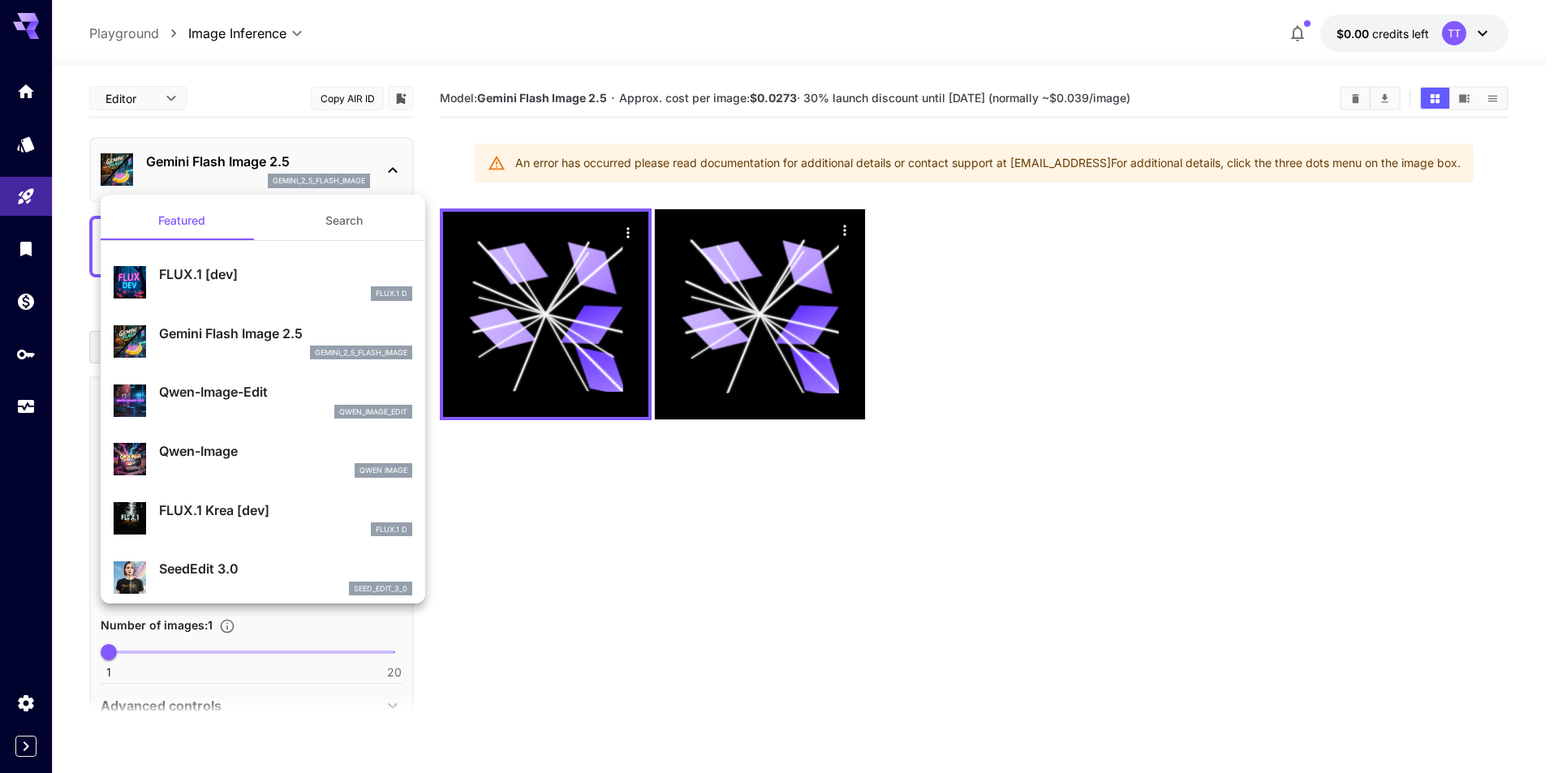
click at [316, 303] on div "FLUX.1 [dev] FLUX.1 D" at bounding box center [263, 282] width 299 height 49
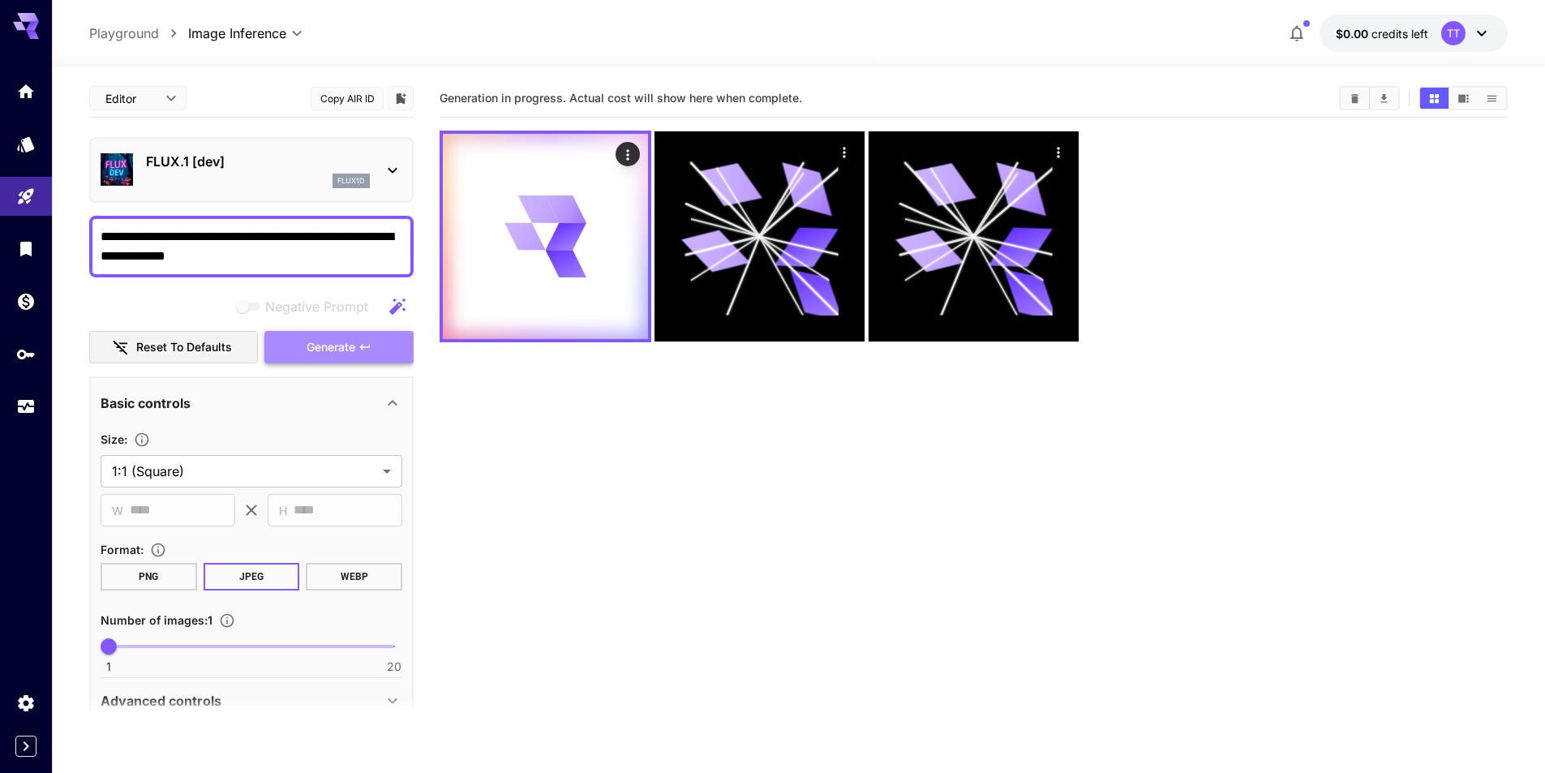
click at [328, 342] on span "Generate" at bounding box center [331, 347] width 49 height 20
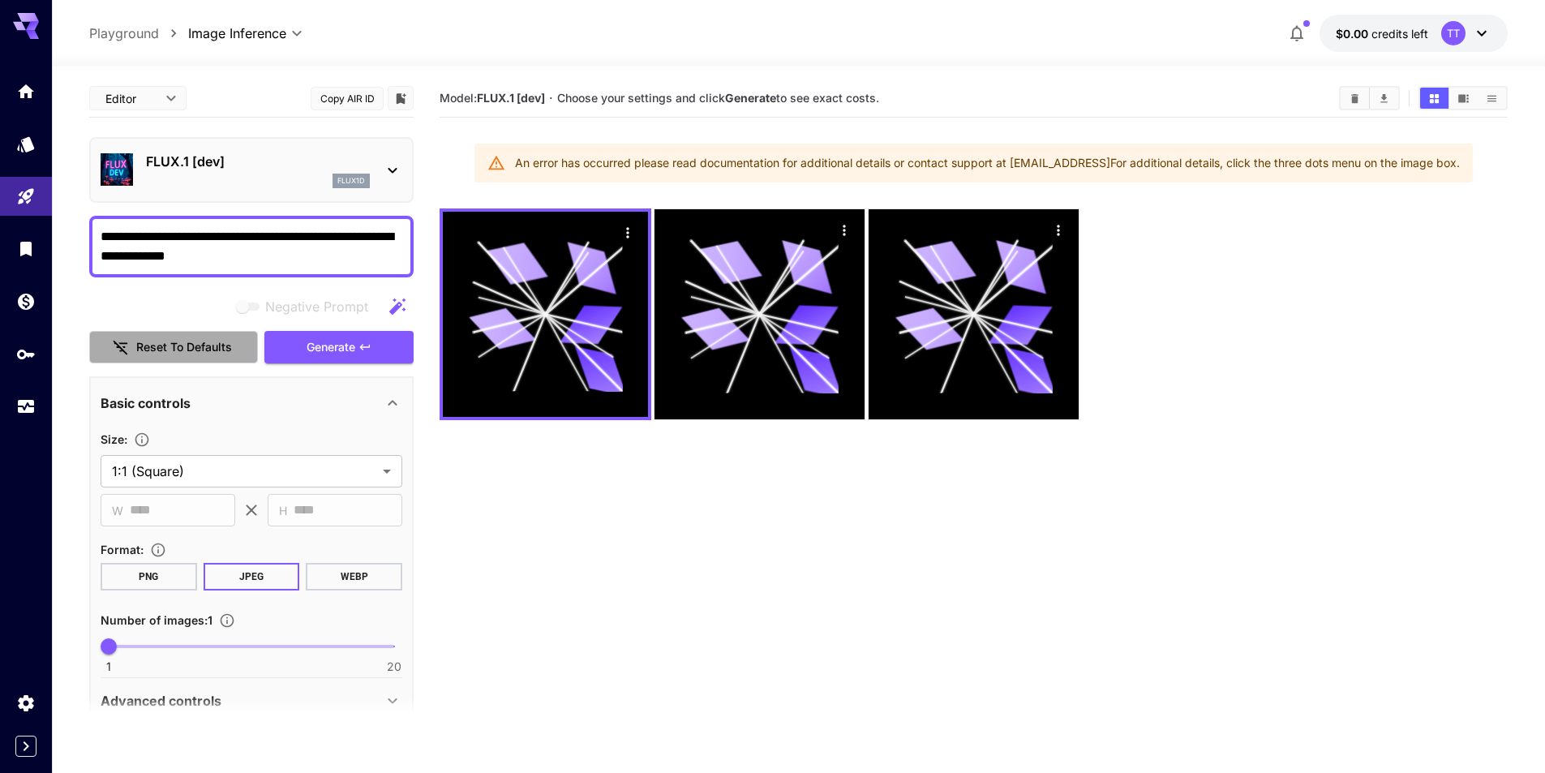
click at [231, 358] on button "Reset to defaults" at bounding box center [173, 347] width 169 height 33
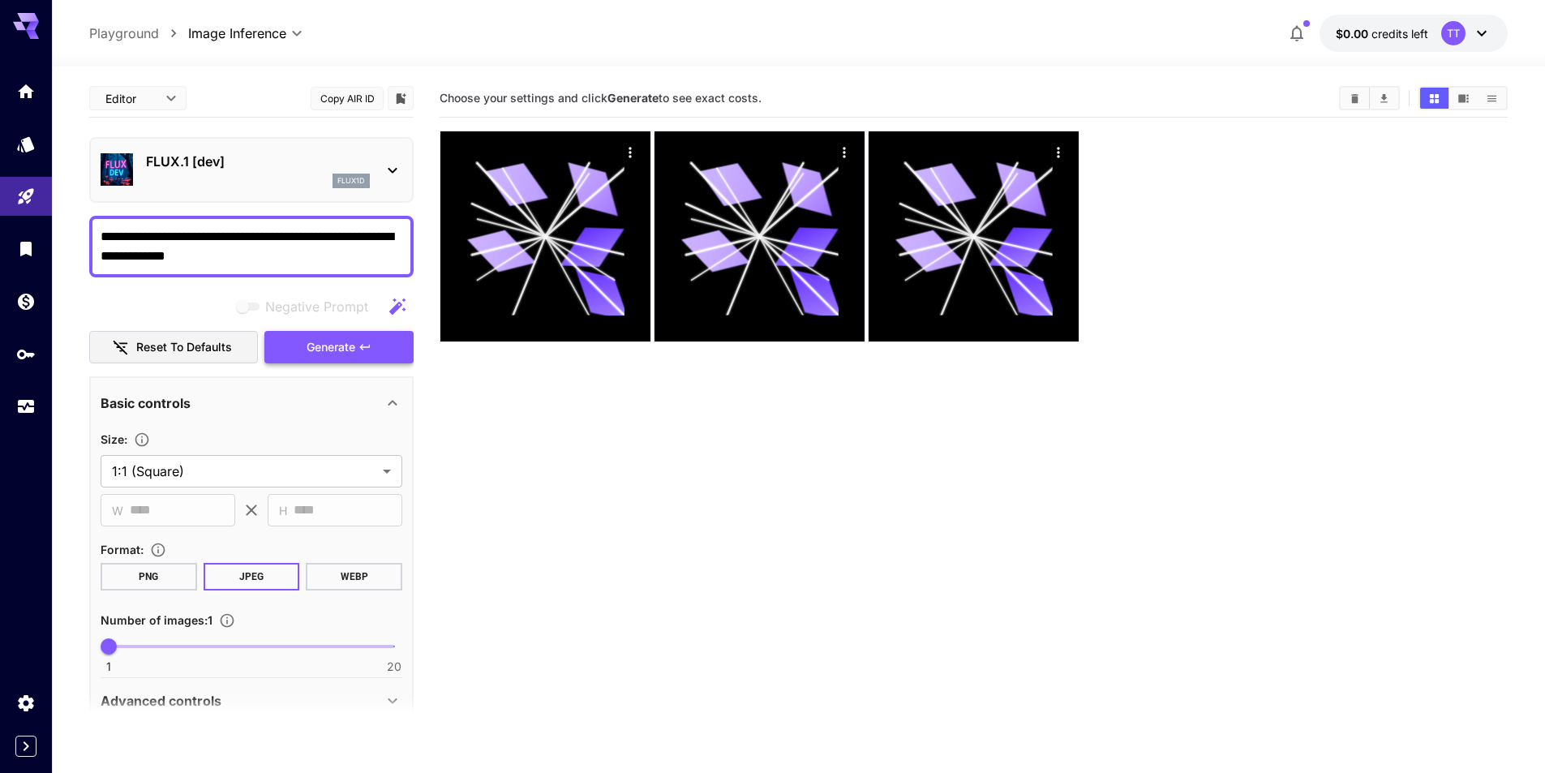
click at [343, 335] on button "Generate" at bounding box center [338, 347] width 149 height 33
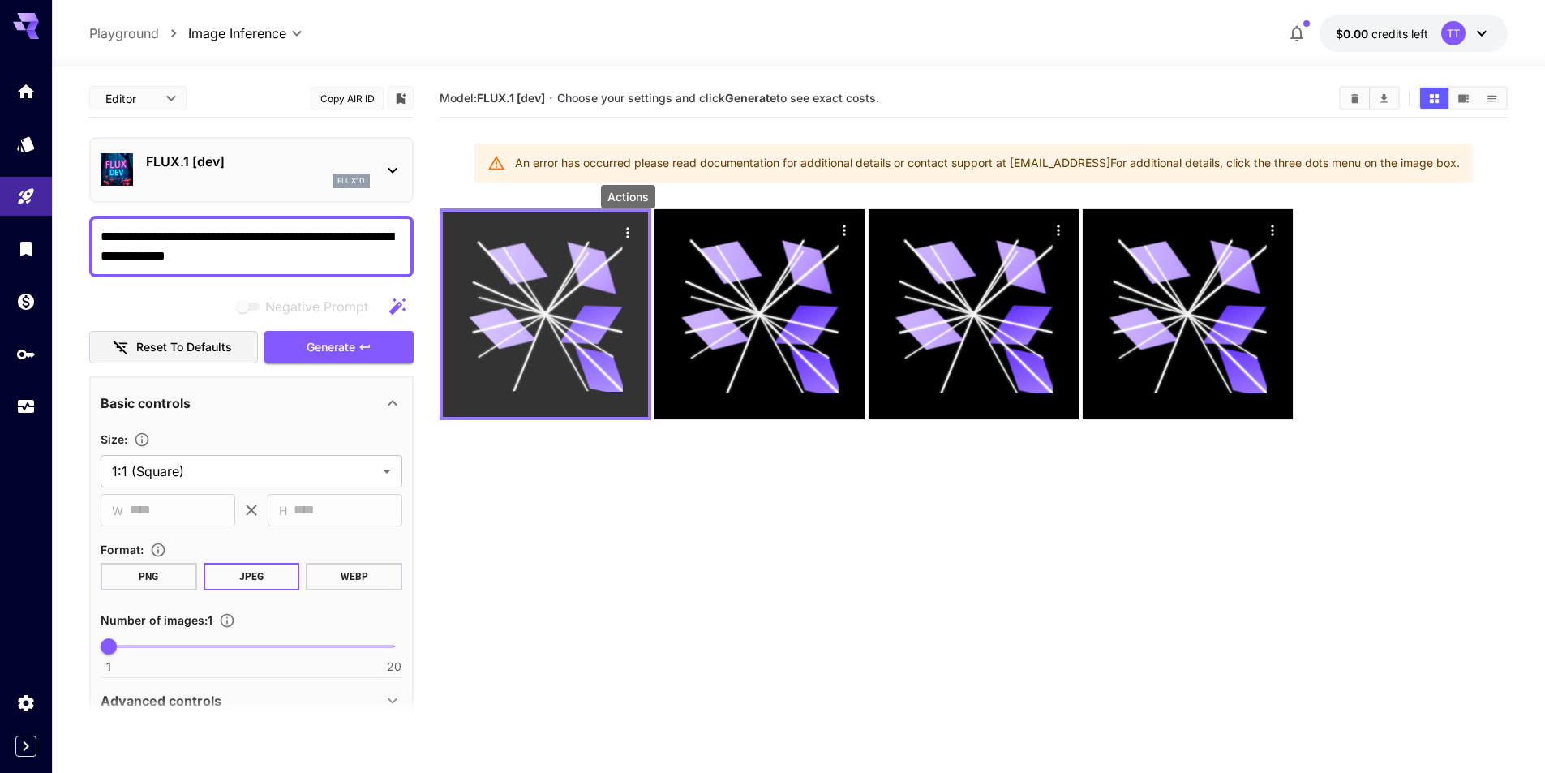
click at [624, 230] on icon "Actions" at bounding box center [628, 233] width 16 height 16
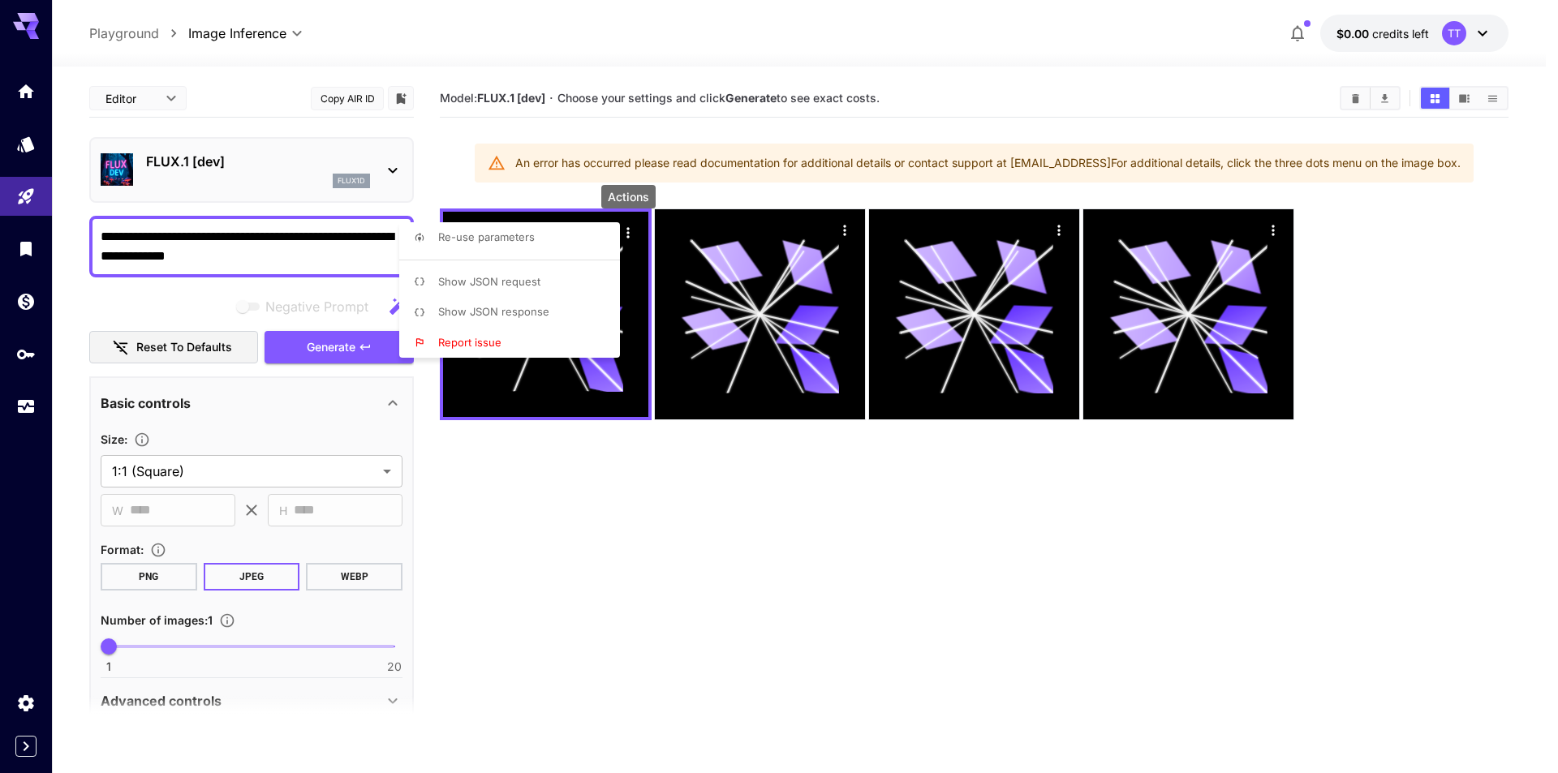
drag, startPoint x: 770, startPoint y: 535, endPoint x: 888, endPoint y: 473, distance: 133.2
click at [769, 540] on div at bounding box center [779, 386] width 1558 height 773
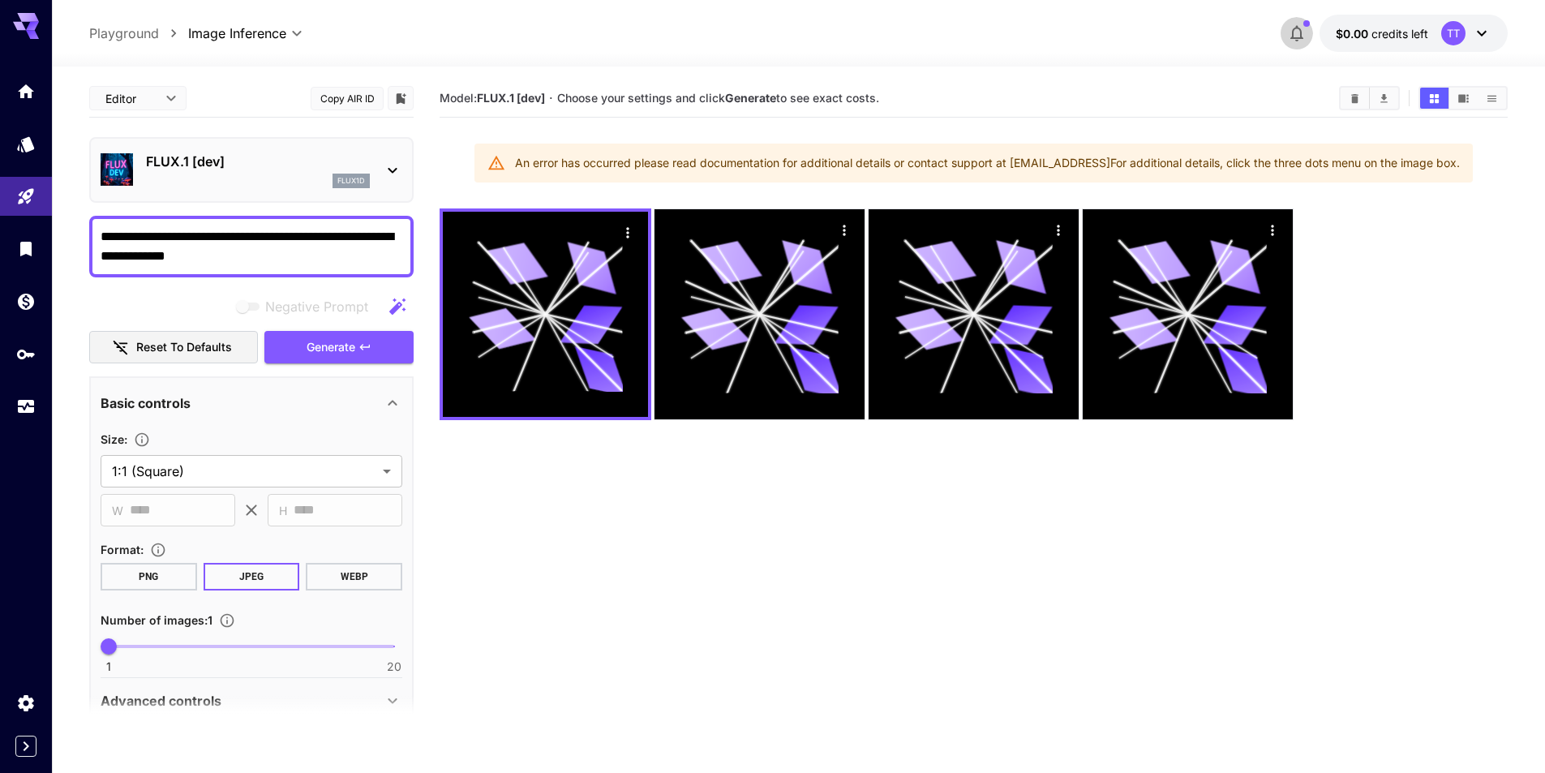
click at [1296, 41] on icon "button" at bounding box center [1297, 33] width 19 height 19
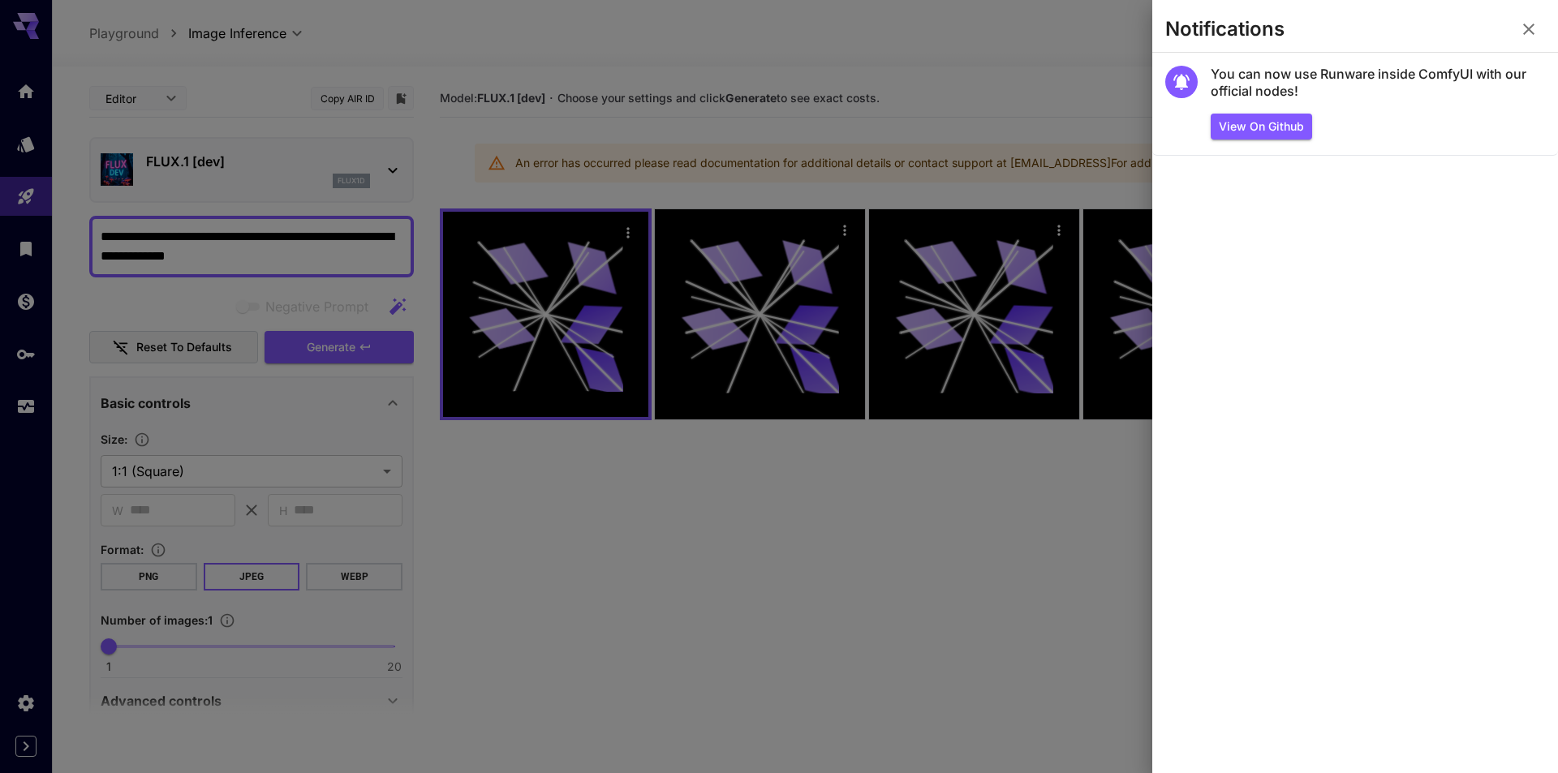
click at [1526, 23] on icon "button" at bounding box center [1528, 28] width 19 height 19
